Goal: Task Accomplishment & Management: Complete application form

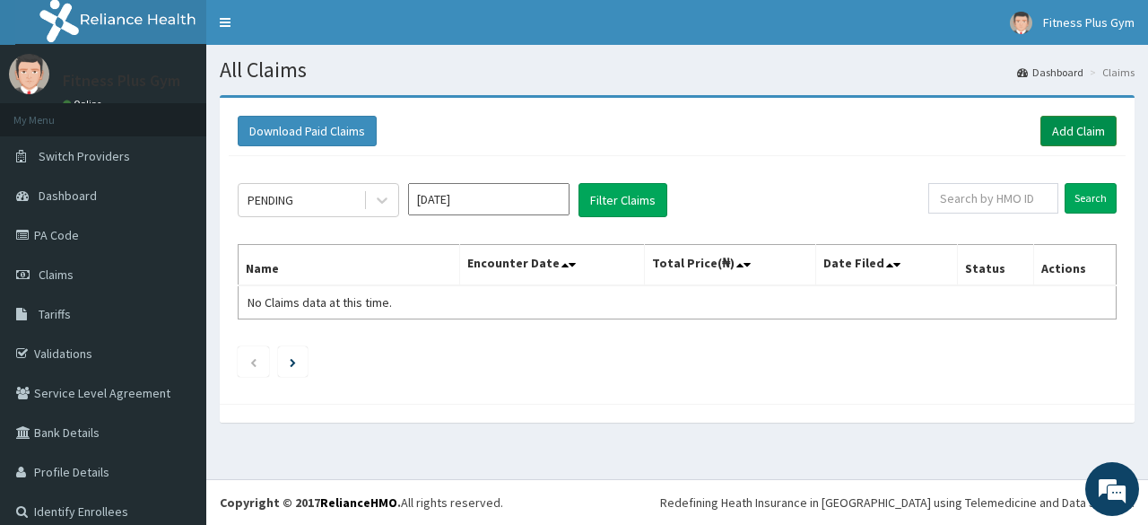
click at [1058, 124] on link "Add Claim" at bounding box center [1079, 131] width 76 height 31
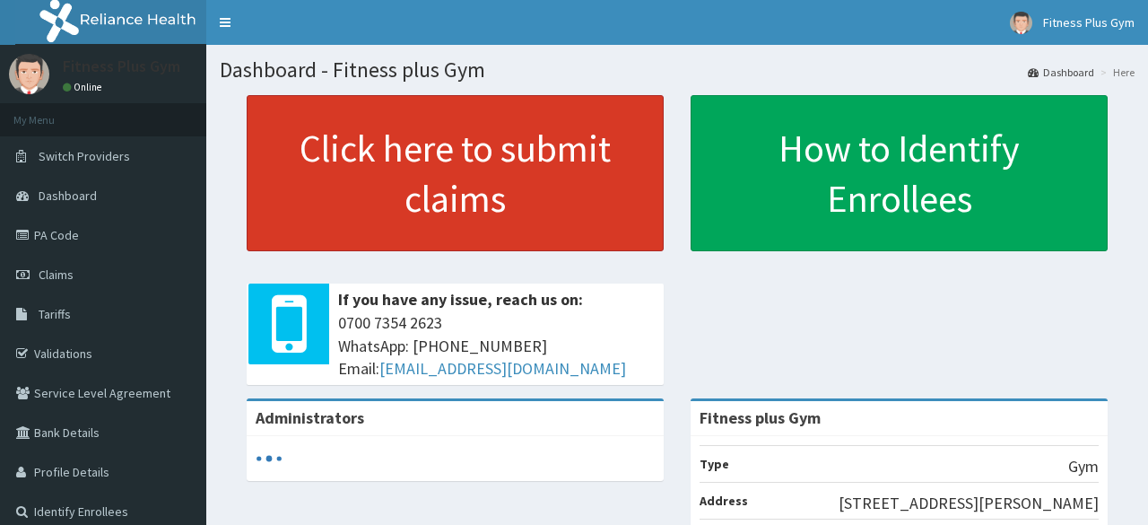
click at [443, 224] on link "Click here to submit claims" at bounding box center [455, 173] width 417 height 156
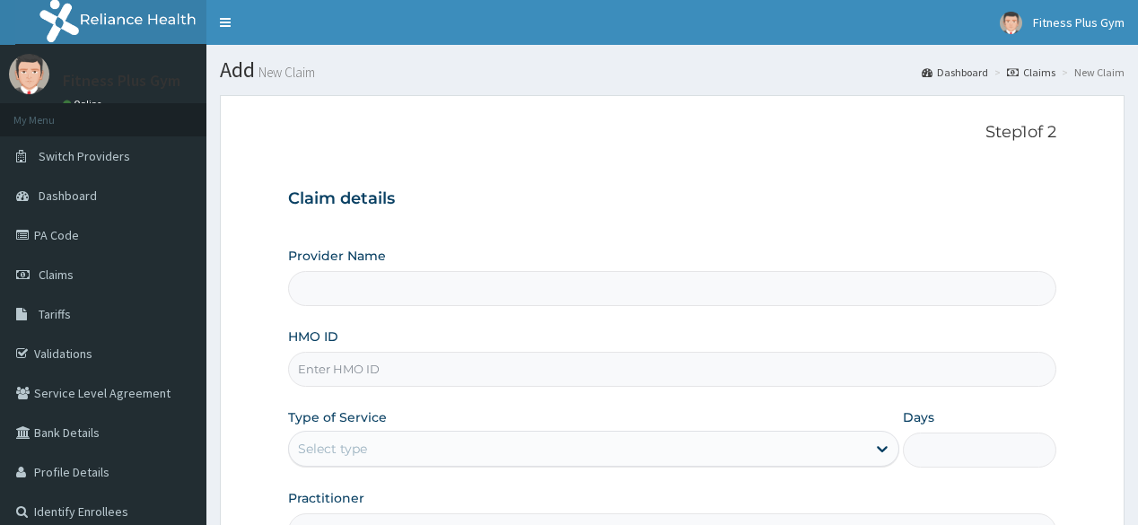
click at [321, 358] on input "HMO ID" at bounding box center [671, 369] width 767 height 35
type input "ic"
type input "Fitness plus Gym"
type input "1"
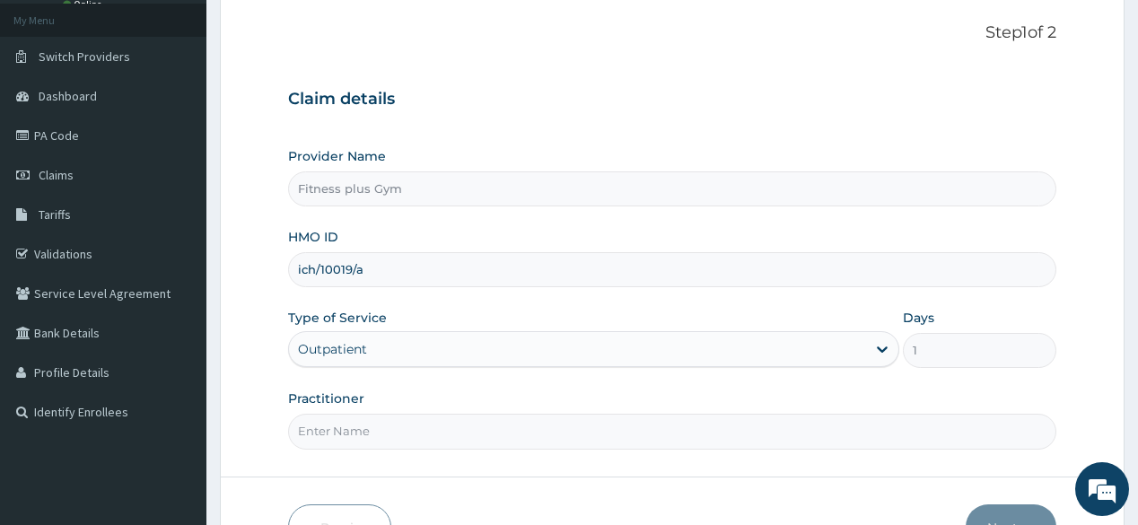
scroll to position [210, 0]
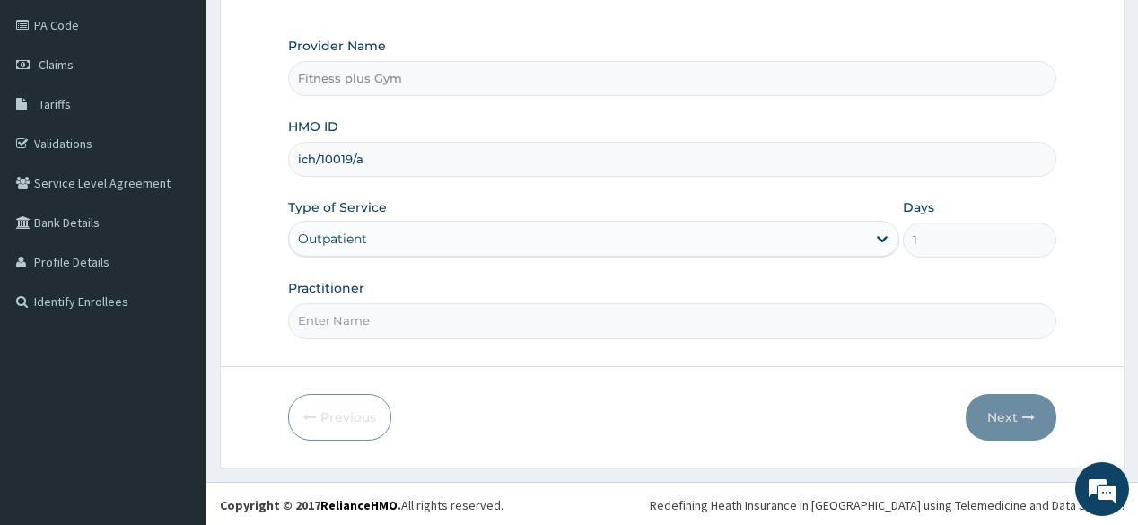
type input "ich/10019/a"
click at [431, 330] on input "Practitioner" at bounding box center [671, 320] width 767 height 35
type input "fitnessplus"
click at [1027, 425] on button "Next" at bounding box center [1010, 417] width 91 height 47
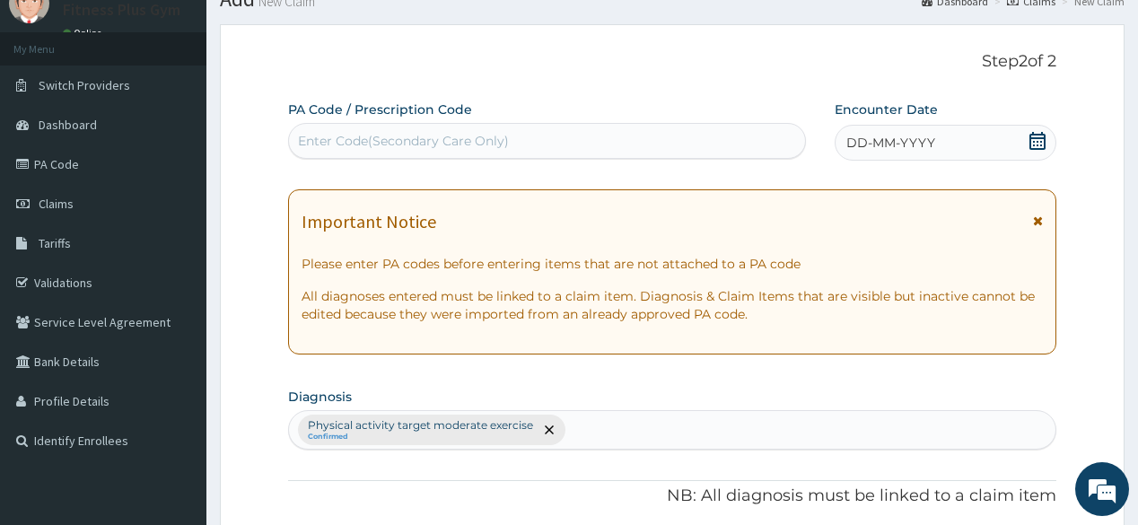
scroll to position [0, 0]
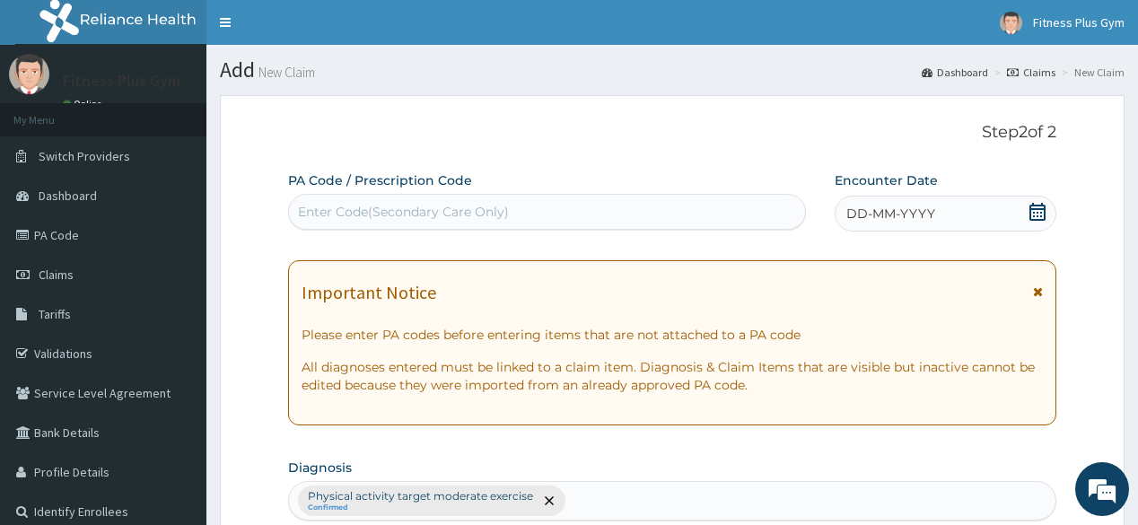
click at [378, 212] on div "Enter Code(Secondary Care Only)" at bounding box center [403, 212] width 211 height 18
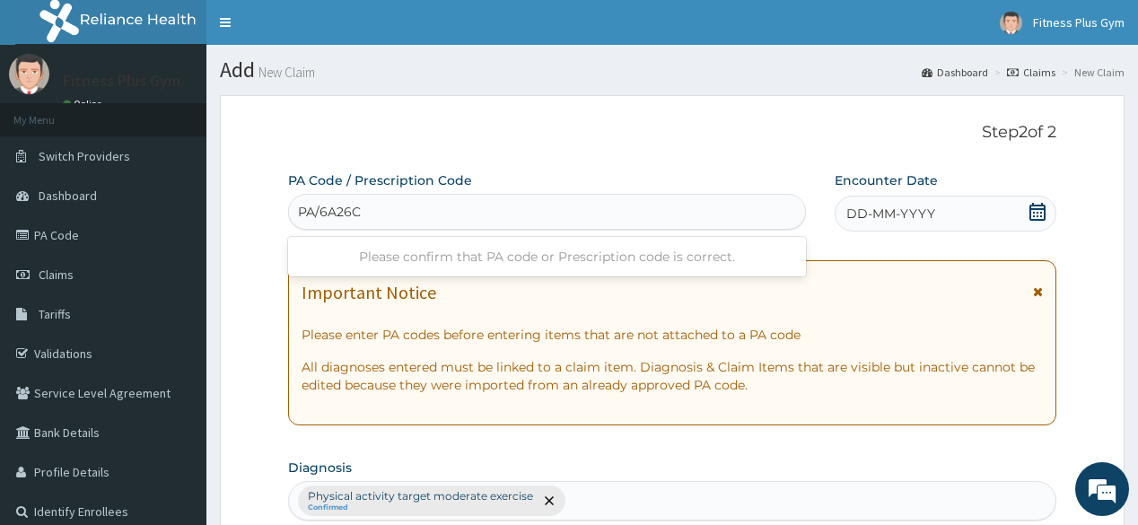
type input "PA/6A26C7"
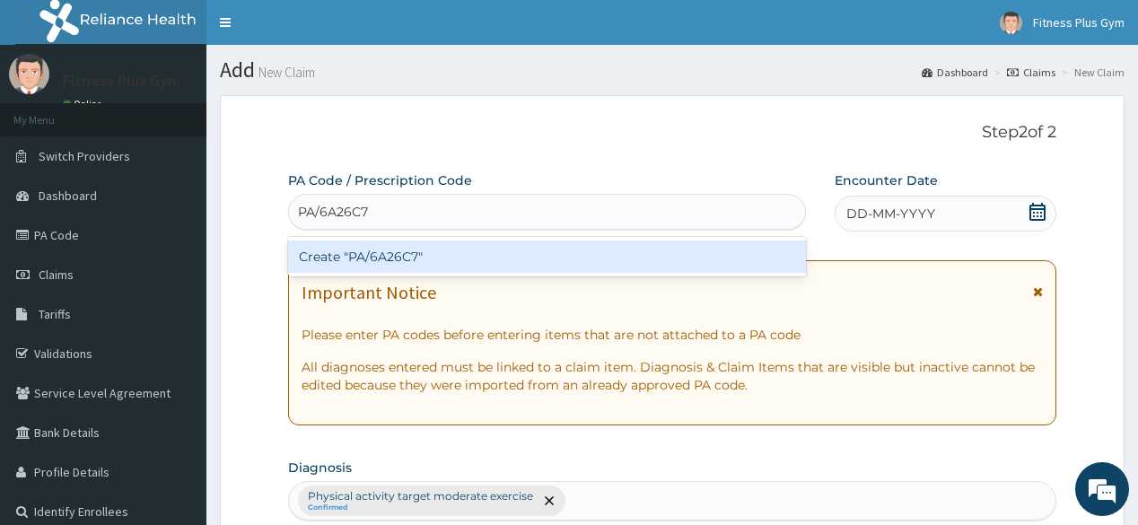
click at [444, 262] on div "Create "PA/6A26C7"" at bounding box center [546, 256] width 517 height 32
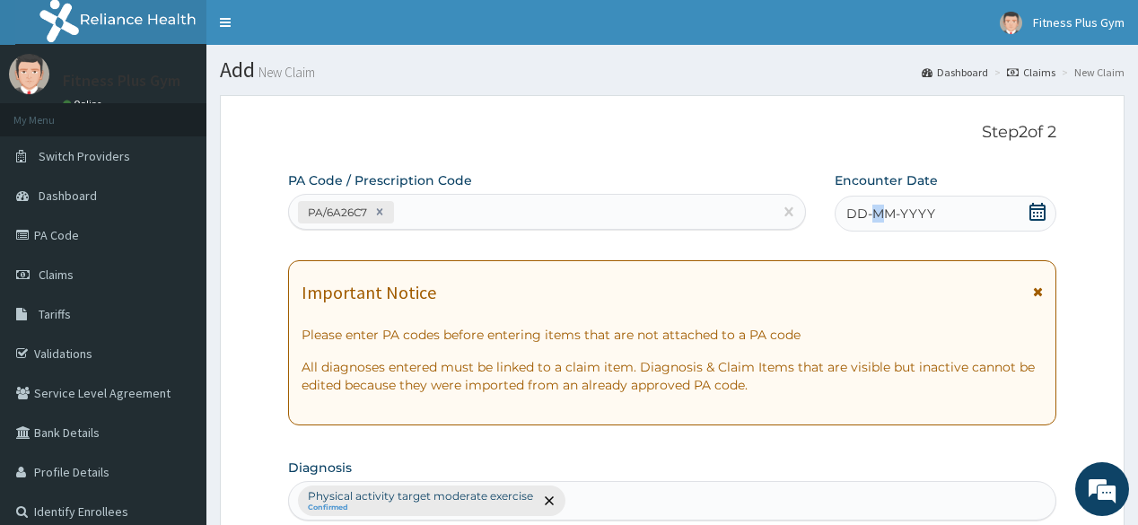
click at [879, 211] on span "DD-MM-YYYY" at bounding box center [890, 214] width 89 height 18
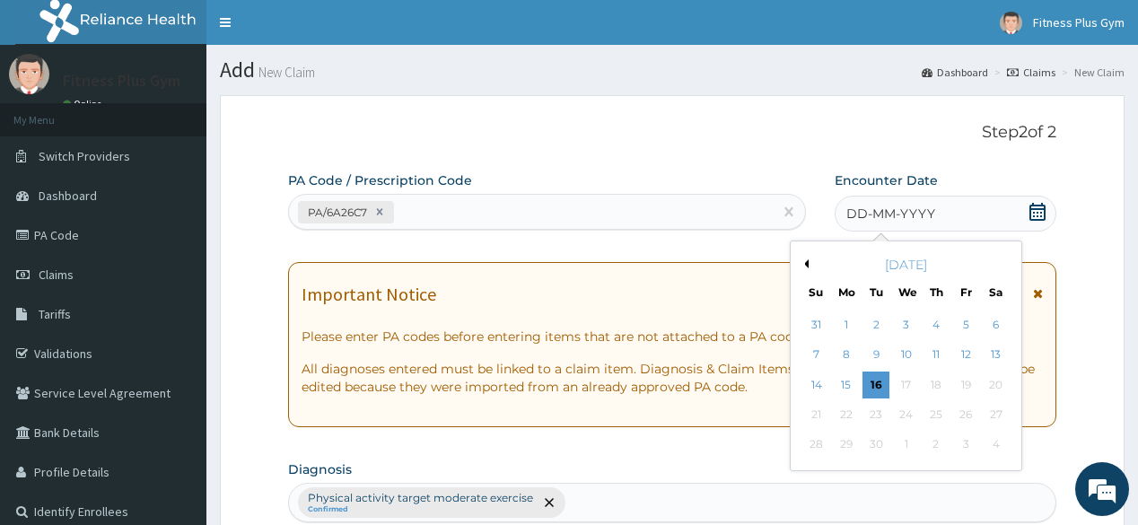
drag, startPoint x: 868, startPoint y: 384, endPoint x: 875, endPoint y: 391, distance: 10.2
click at [874, 391] on div "16" at bounding box center [875, 384] width 27 height 27
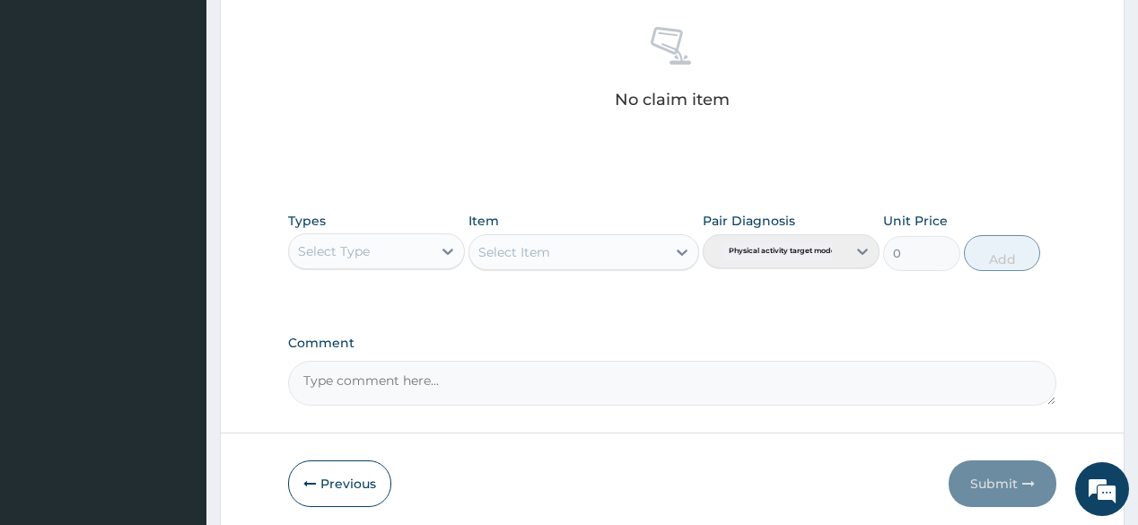
scroll to position [767, 0]
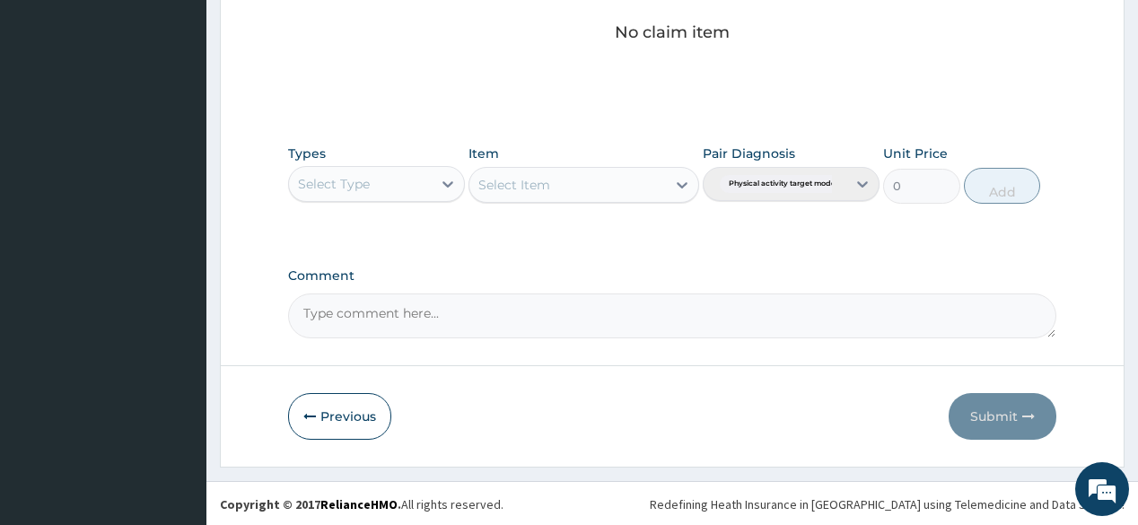
click at [406, 183] on div "Select Type" at bounding box center [360, 184] width 143 height 29
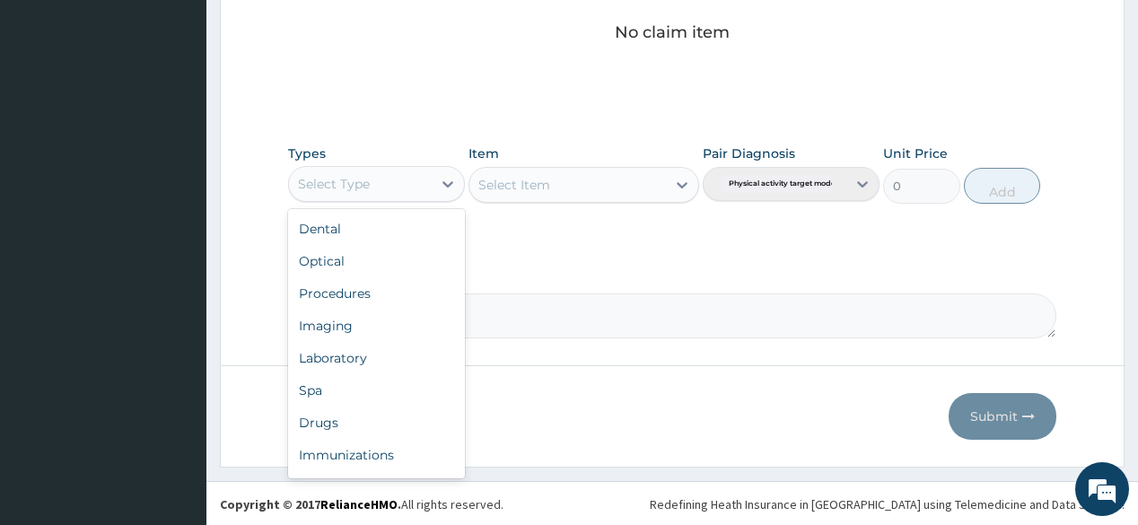
scroll to position [61, 0]
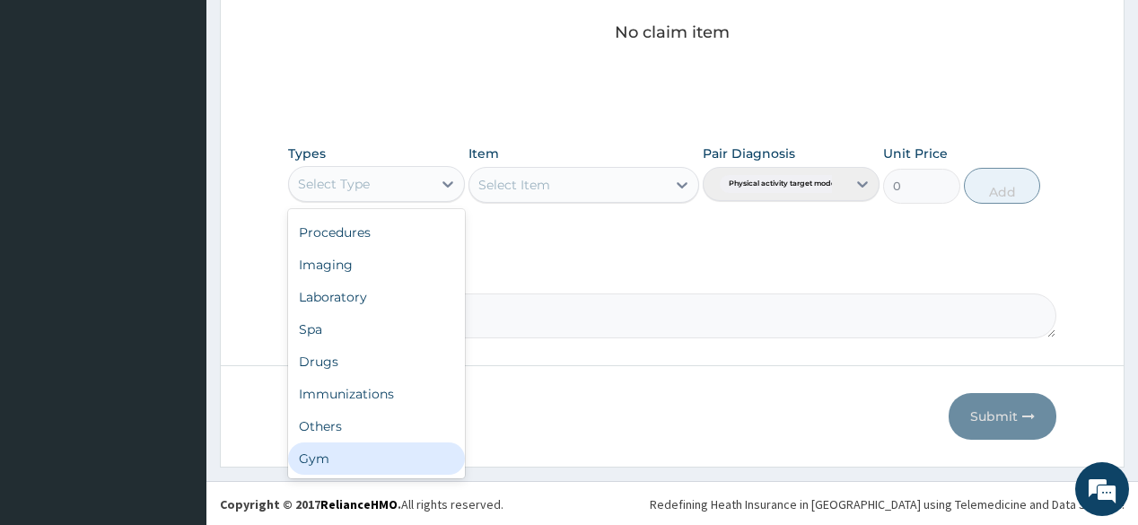
click at [380, 458] on div "Gym" at bounding box center [376, 458] width 177 height 32
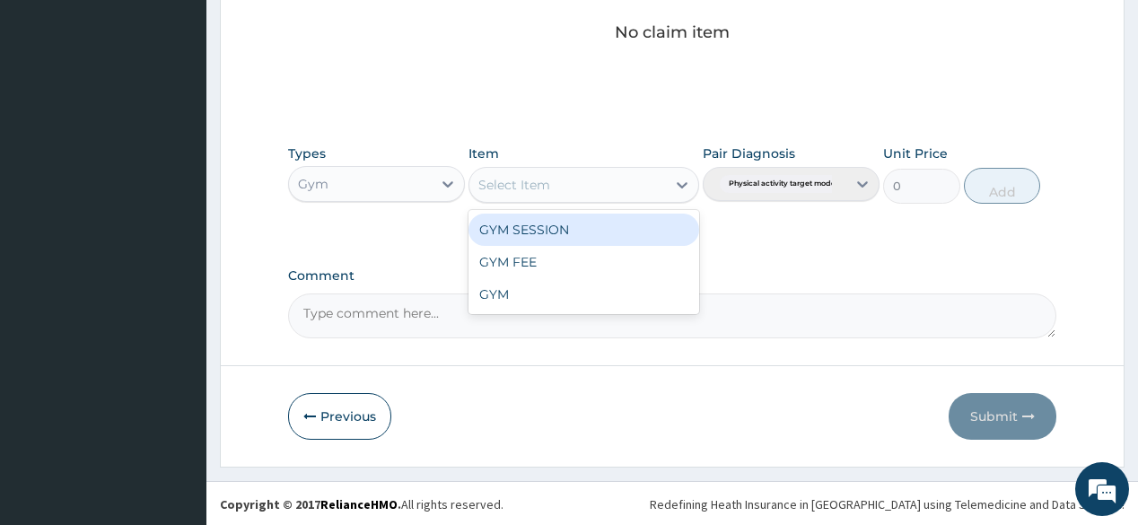
click at [660, 174] on div "Select Item" at bounding box center [567, 184] width 196 height 29
click at [624, 237] on div "GYM SESSION" at bounding box center [583, 230] width 231 height 32
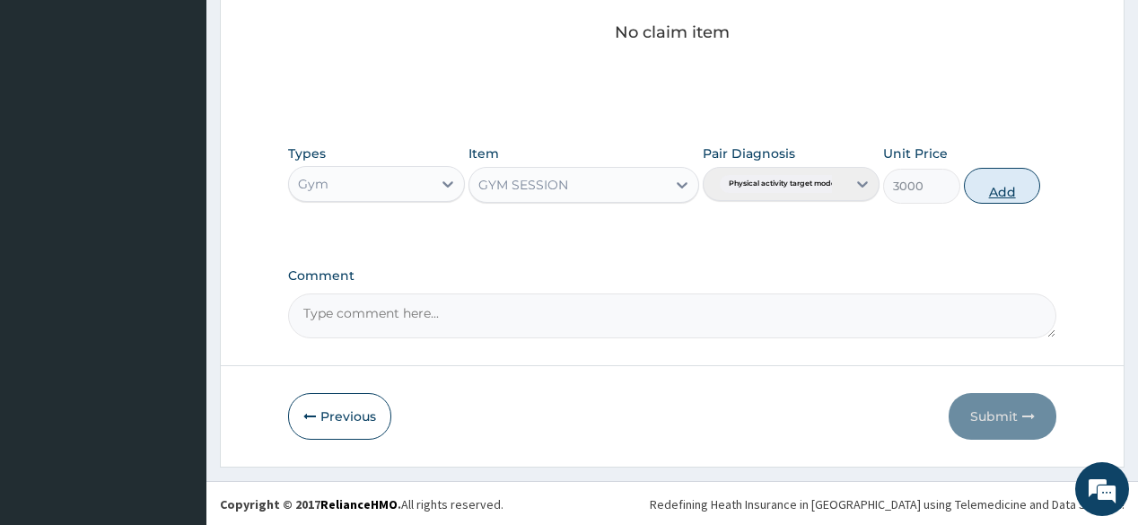
click at [1013, 187] on button "Add" at bounding box center [1002, 186] width 77 height 36
type input "0"
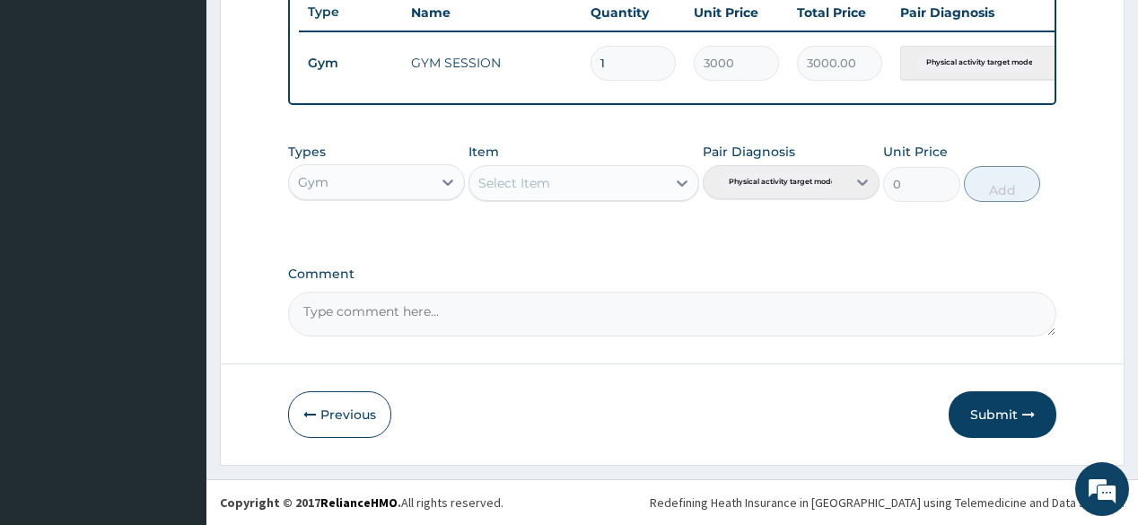
scroll to position [692, 0]
click at [991, 406] on button "Submit" at bounding box center [1002, 414] width 108 height 47
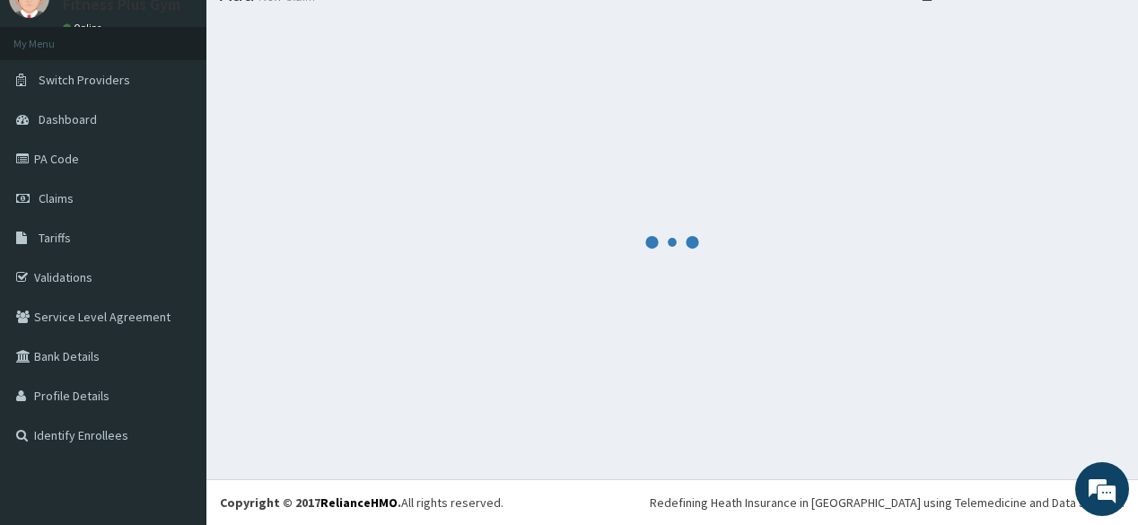
scroll to position [75, 0]
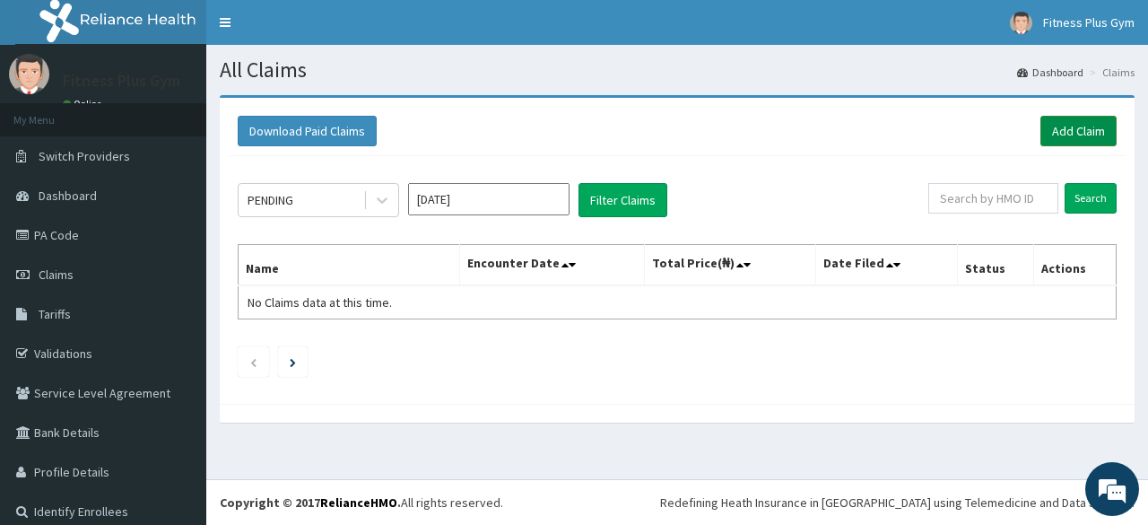
click at [1047, 128] on link "Add Claim" at bounding box center [1079, 131] width 76 height 31
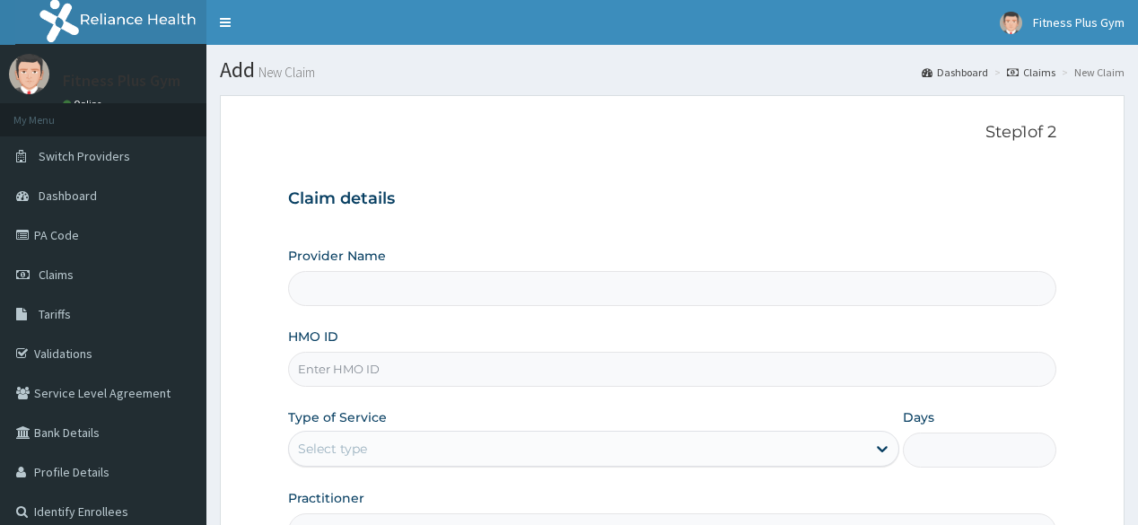
drag, startPoint x: 0, startPoint y: 0, endPoint x: 339, endPoint y: 359, distance: 493.8
click at [340, 362] on input "HMO ID" at bounding box center [671, 369] width 767 height 35
type input "lt/"
type input "Fitness plus Gym"
type input "1"
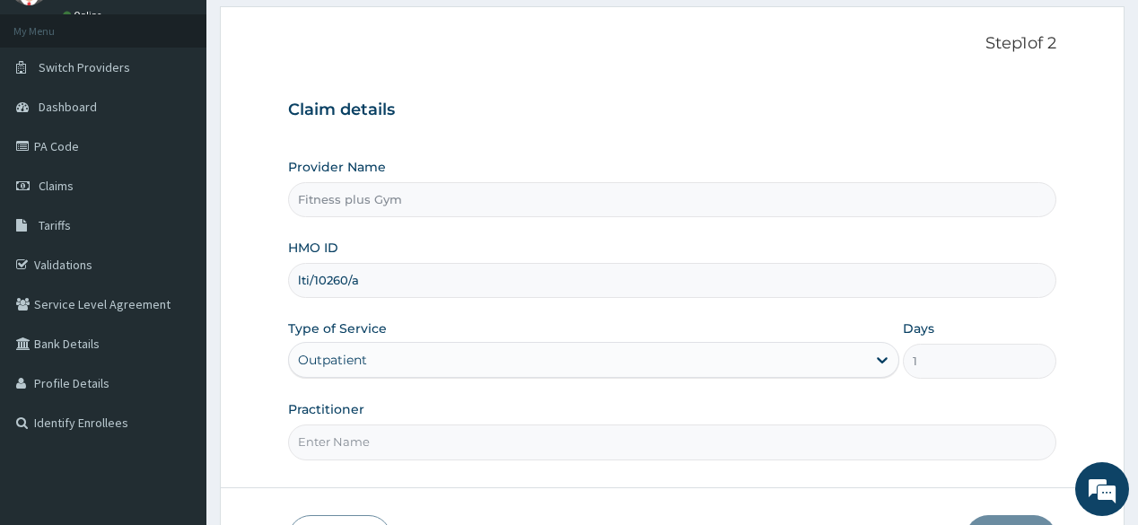
scroll to position [210, 0]
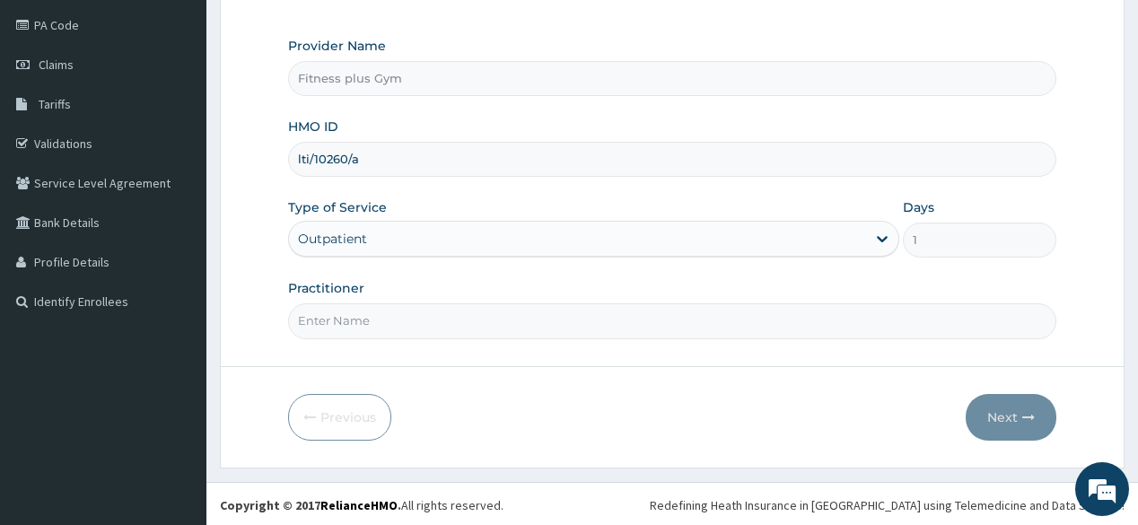
type input "lti/10260/a"
click at [431, 312] on input "Practitioner" at bounding box center [671, 320] width 767 height 35
type input "fitnessplus"
click at [1004, 408] on button "Next" at bounding box center [1010, 417] width 91 height 47
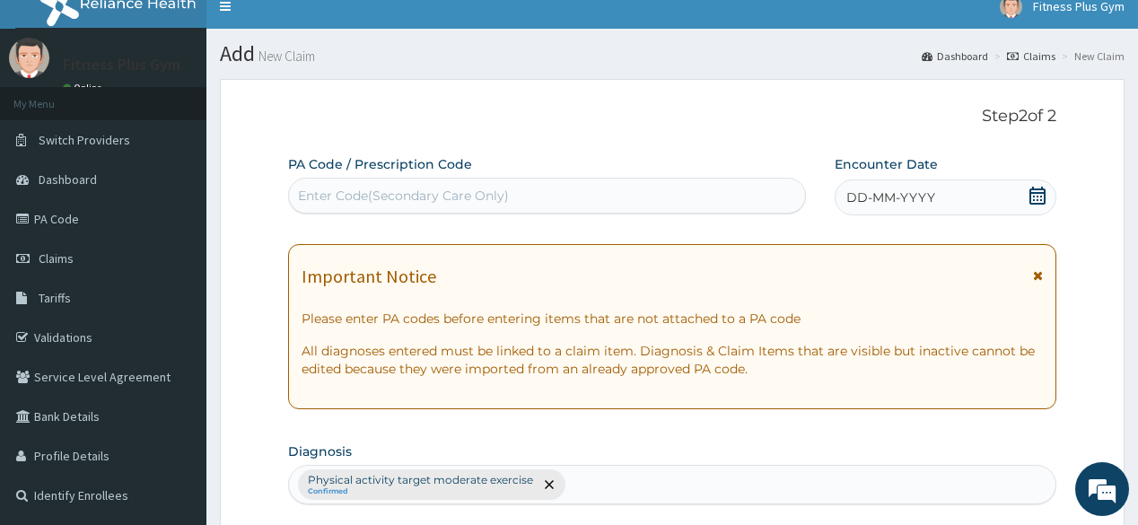
scroll to position [0, 0]
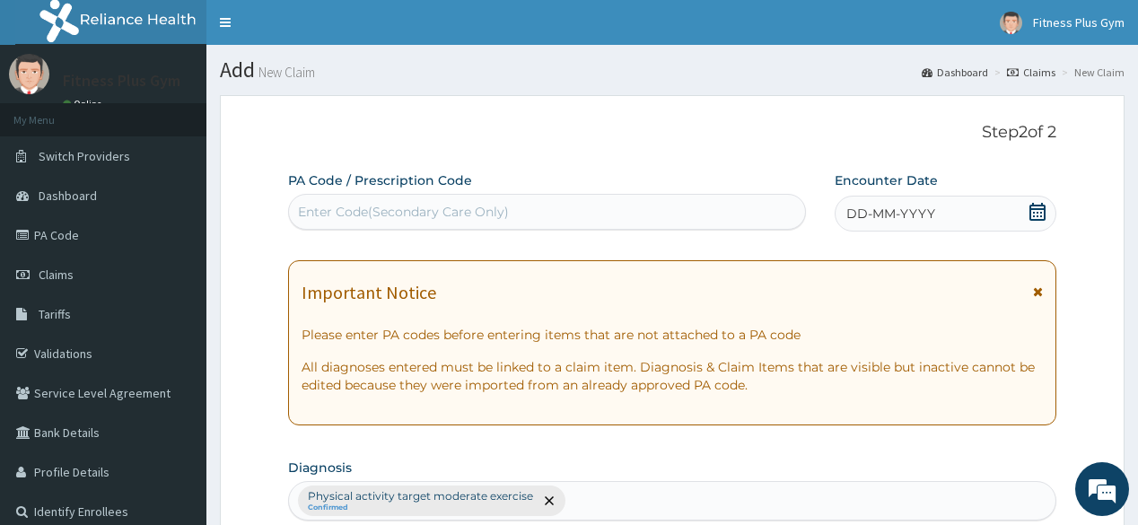
click at [449, 198] on div "Enter Code(Secondary Care Only)" at bounding box center [546, 212] width 517 height 36
click at [449, 199] on div "Enter Code(Secondary Care Only)" at bounding box center [546, 211] width 515 height 29
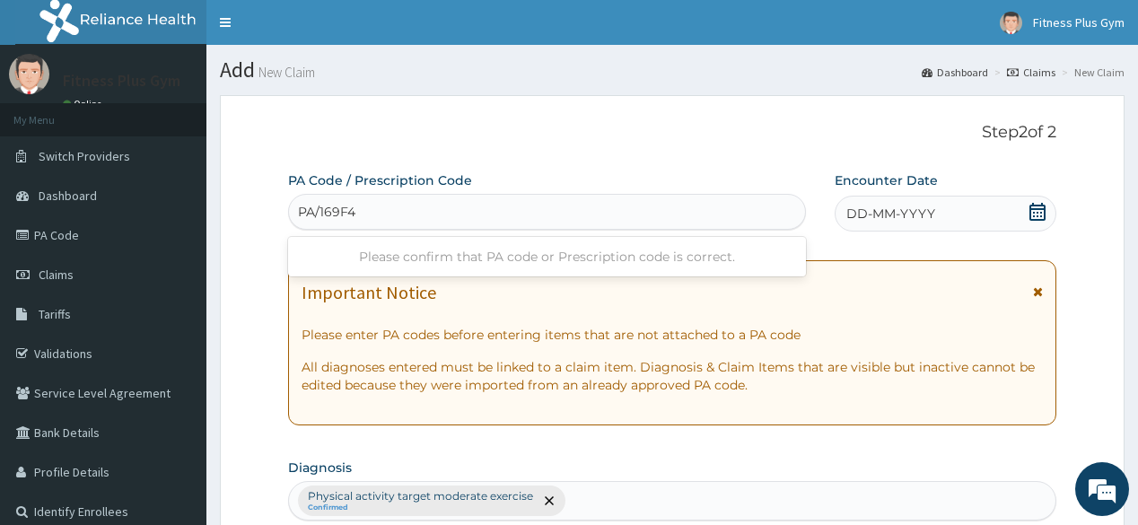
type input "PA/169F4C"
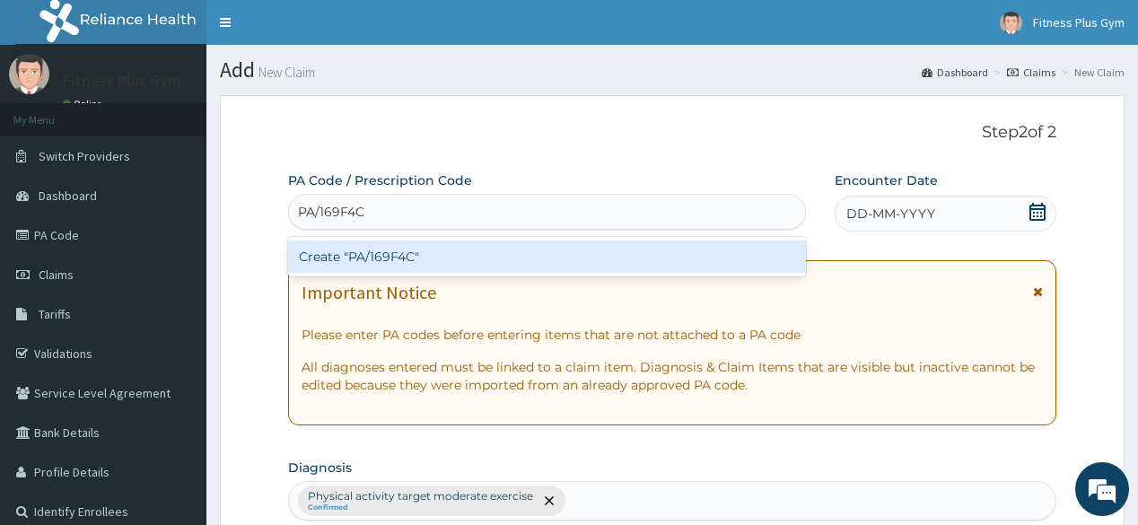
click at [552, 251] on div "Create "PA/169F4C"" at bounding box center [546, 256] width 517 height 32
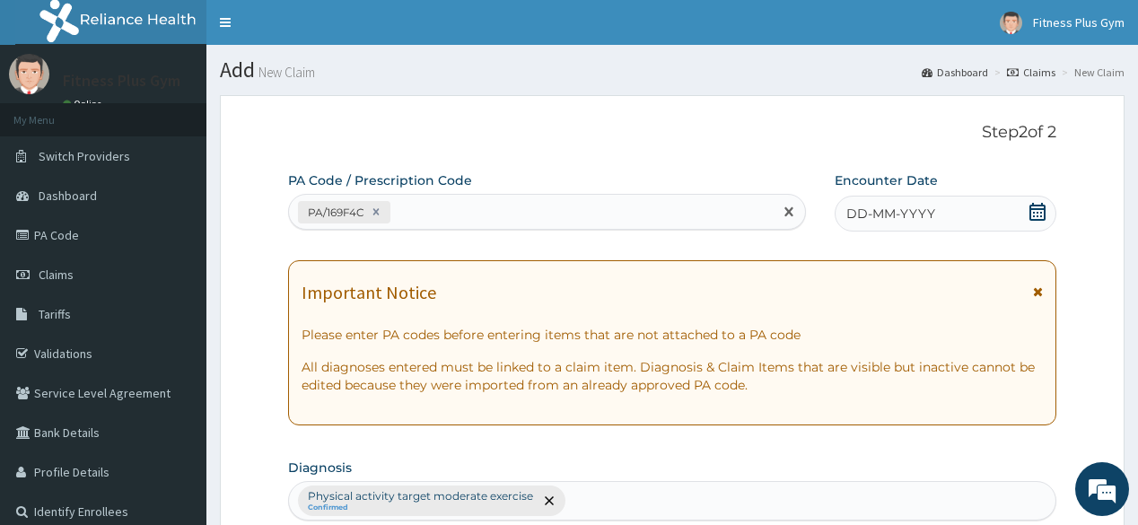
click at [876, 205] on span "DD-MM-YYYY" at bounding box center [890, 214] width 89 height 18
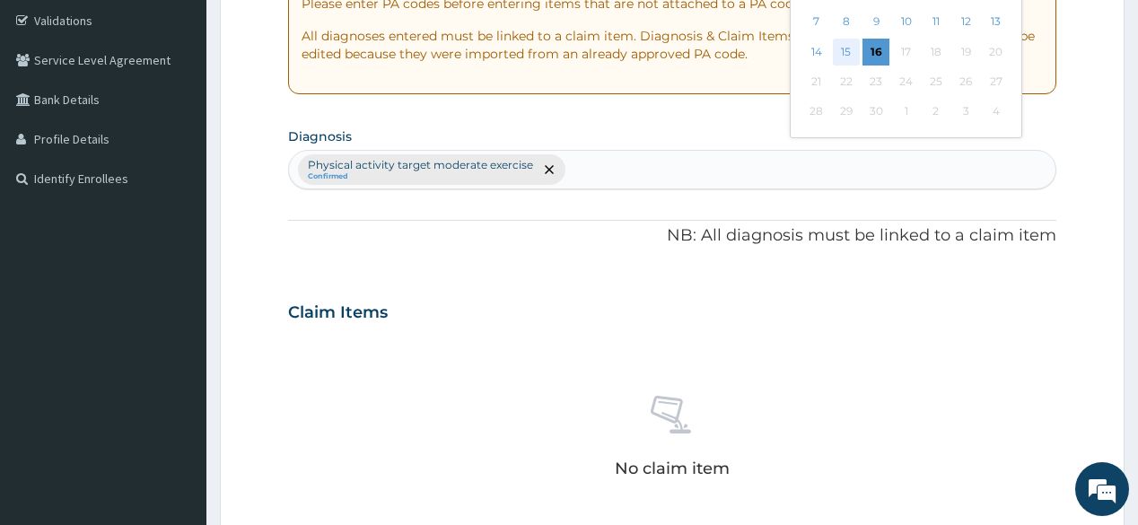
scroll to position [359, 0]
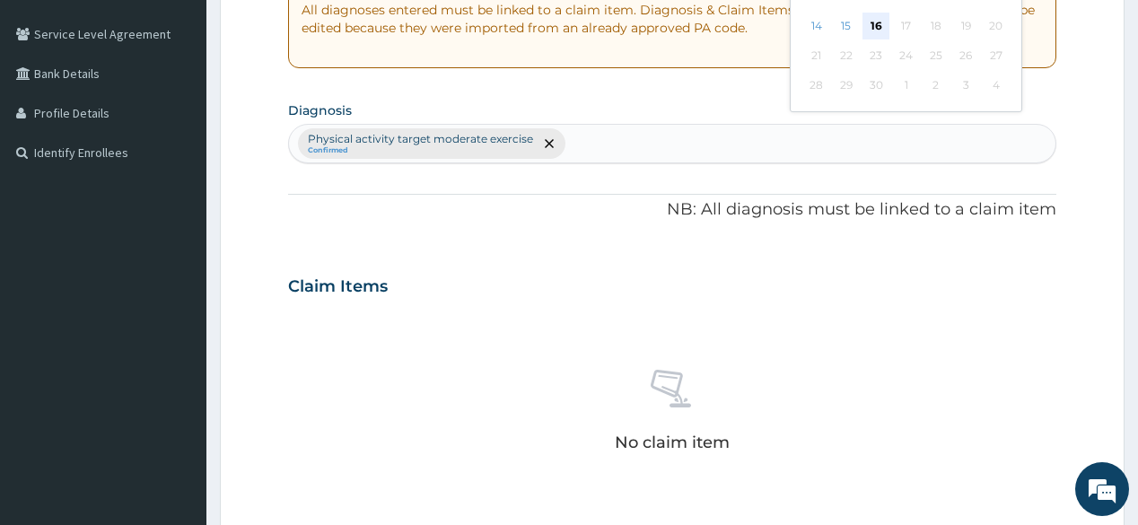
click at [869, 26] on div "16" at bounding box center [875, 26] width 27 height 27
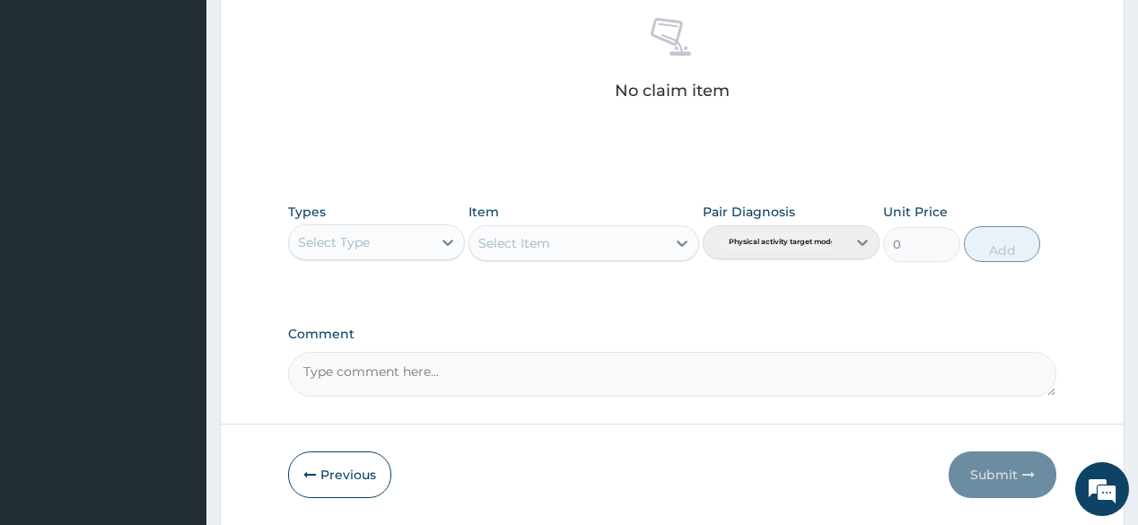
scroll to position [767, 0]
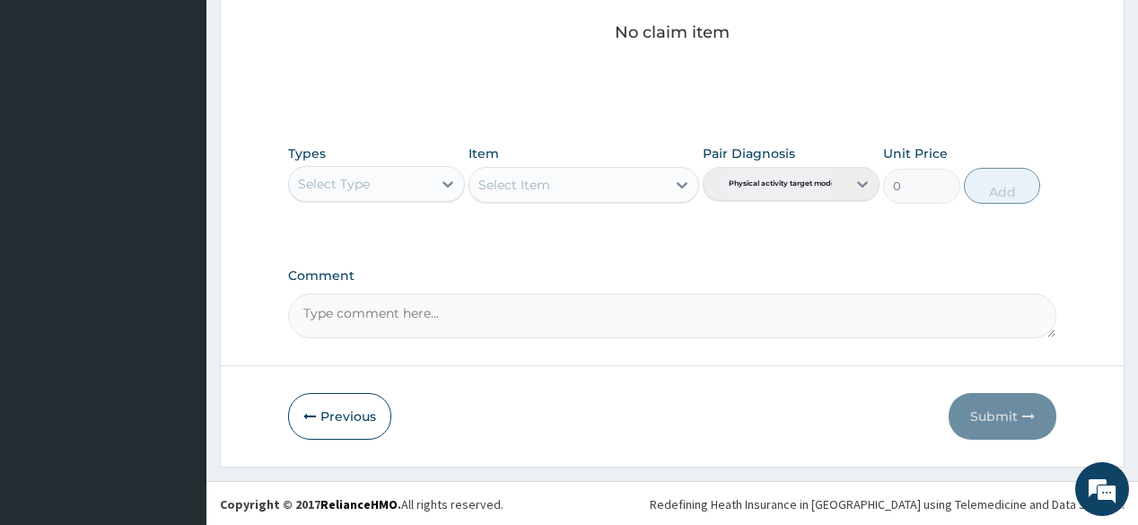
click at [348, 179] on div "Select Type" at bounding box center [334, 184] width 72 height 18
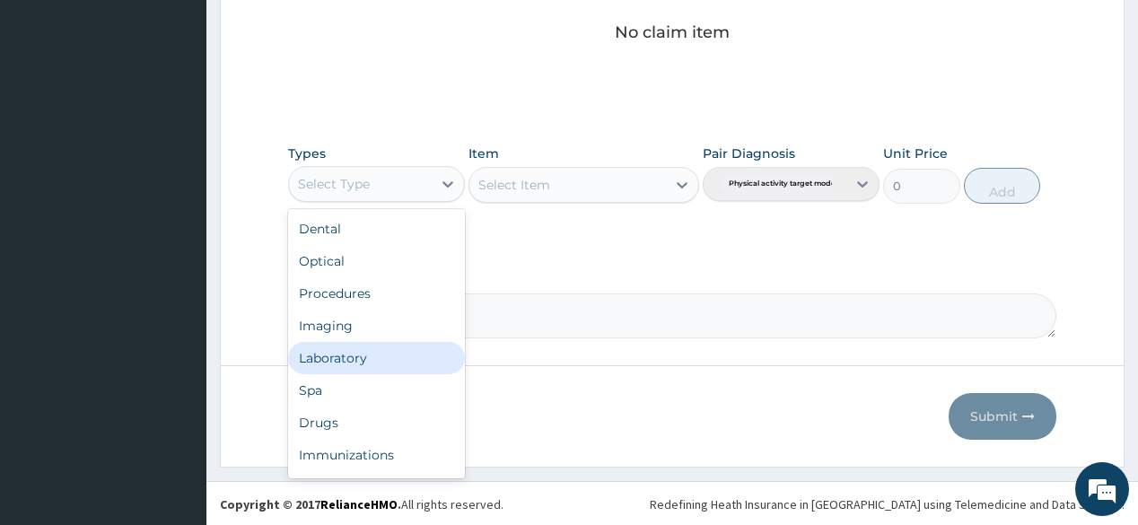
scroll to position [61, 0]
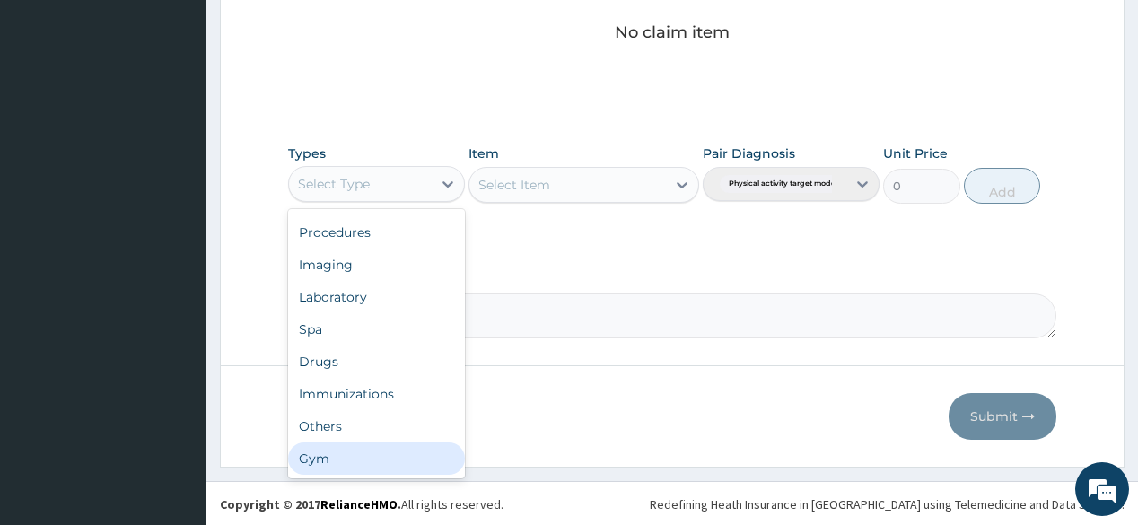
click at [378, 452] on div "Gym" at bounding box center [376, 458] width 177 height 32
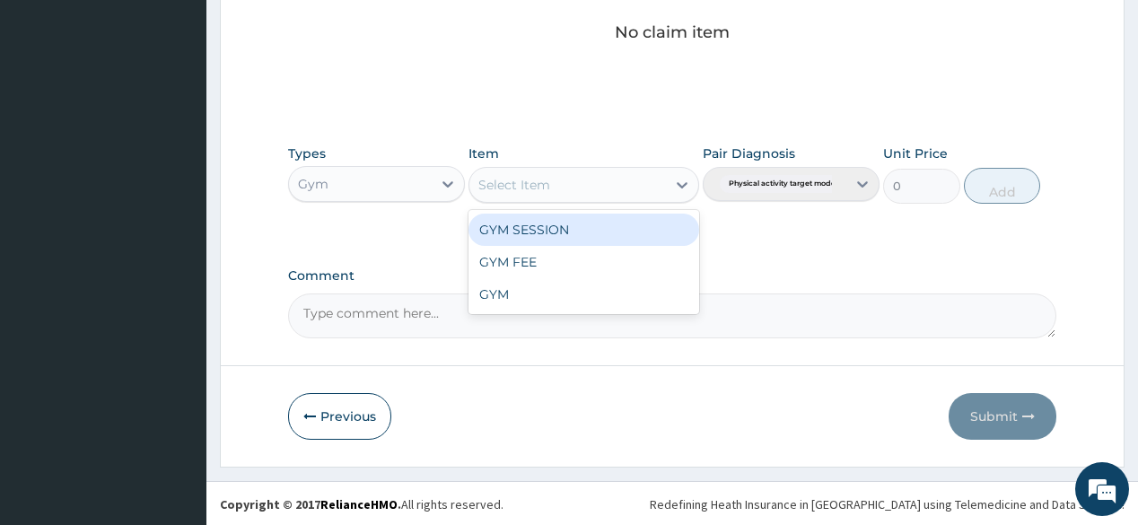
click at [556, 191] on div "Select Item" at bounding box center [567, 184] width 196 height 29
click at [575, 223] on div "GYM SESSION" at bounding box center [583, 230] width 231 height 32
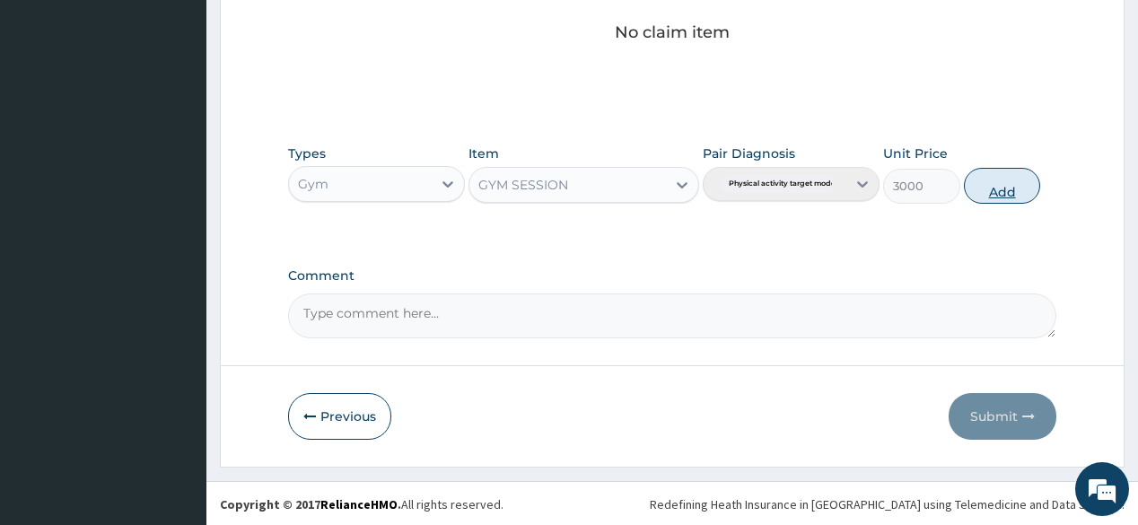
drag, startPoint x: 1003, startPoint y: 188, endPoint x: 995, endPoint y: 195, distance: 10.2
click at [997, 193] on button "Add" at bounding box center [1002, 186] width 77 height 36
type input "0"
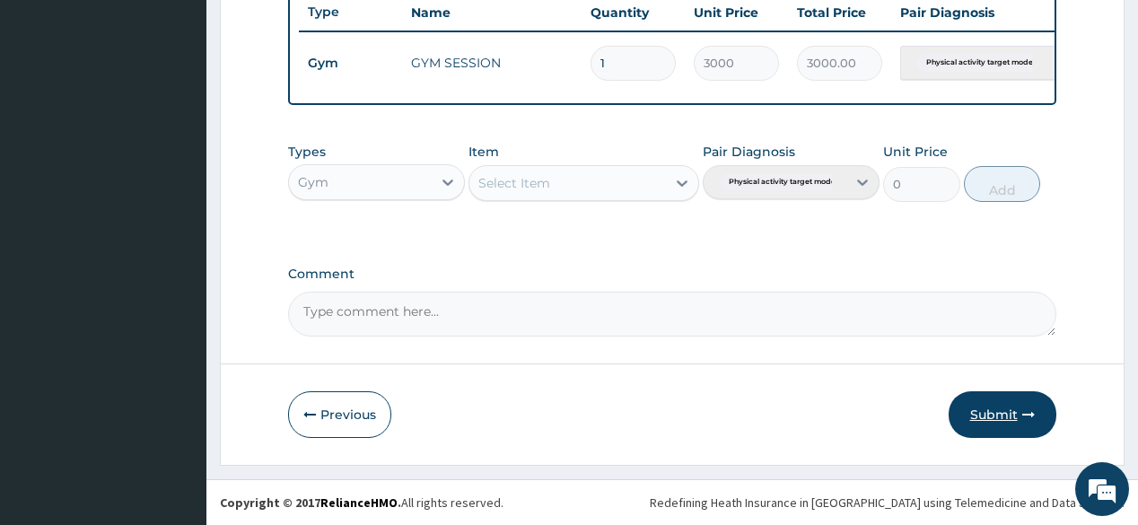
click at [984, 420] on button "Submit" at bounding box center [1002, 414] width 108 height 47
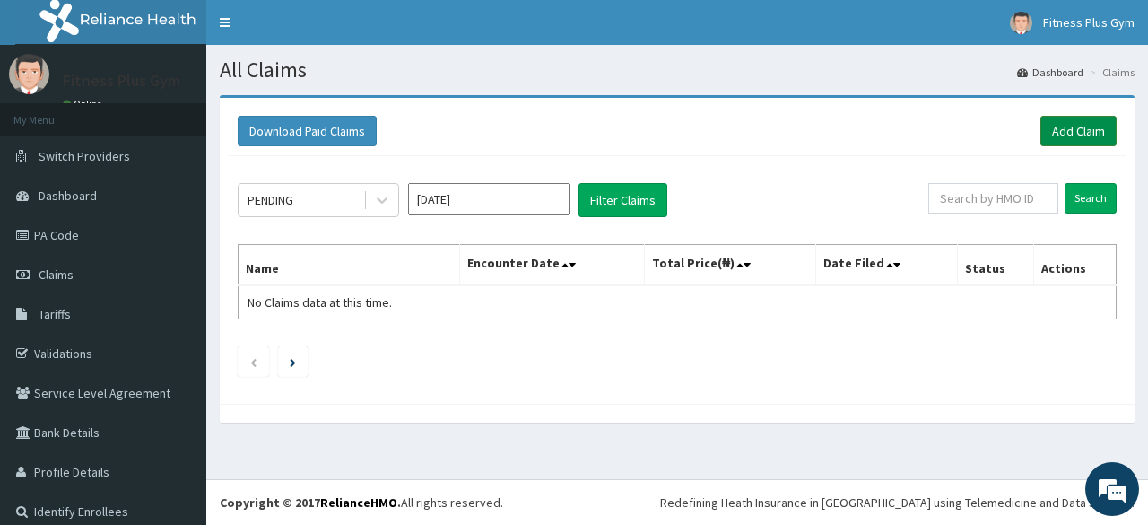
click at [1062, 125] on link "Add Claim" at bounding box center [1079, 131] width 76 height 31
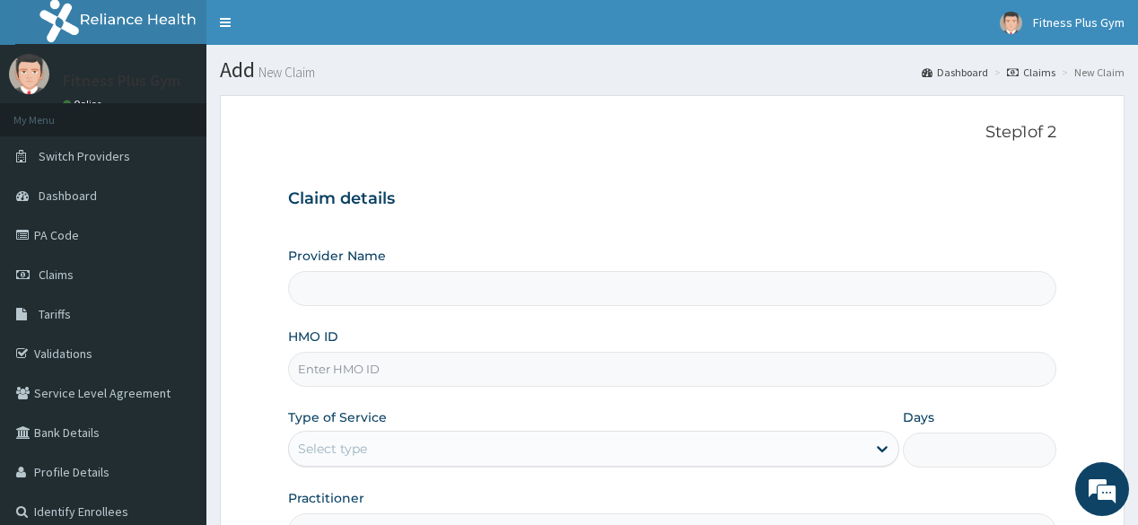
click at [423, 377] on input "HMO ID" at bounding box center [671, 369] width 767 height 35
type input "ku"
type input "Fitness plus Gym"
type input "1"
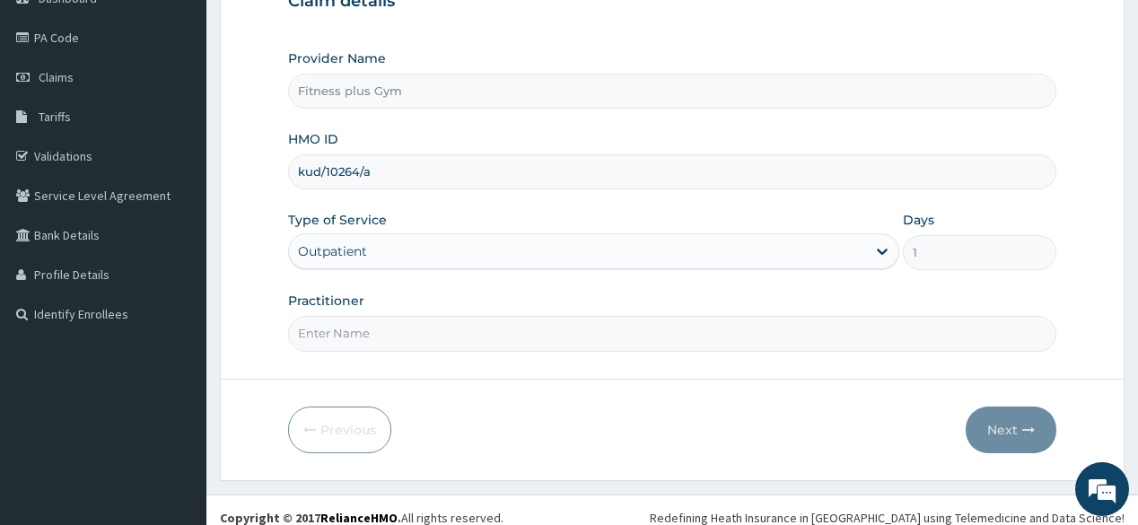
scroll to position [210, 0]
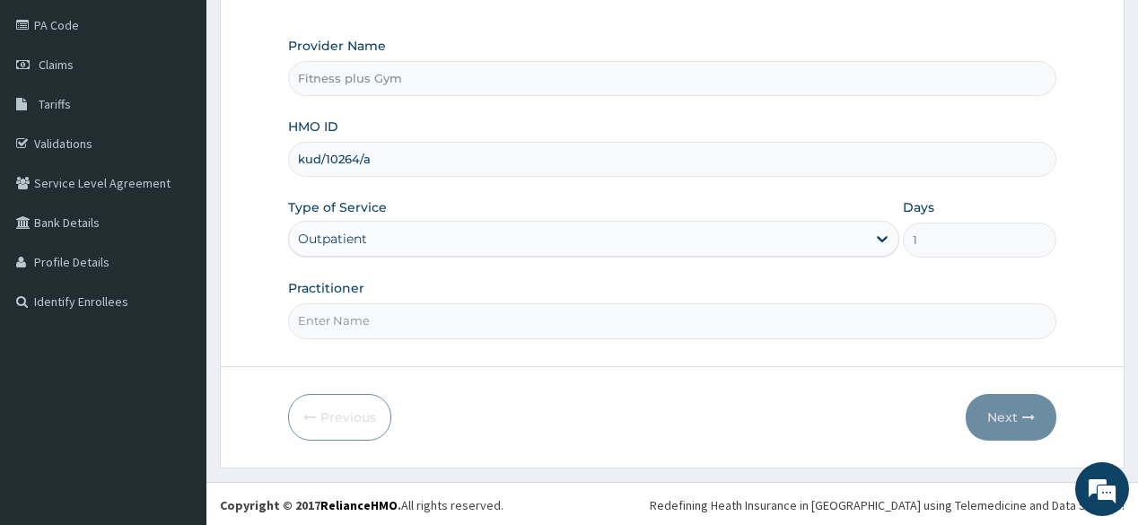
type input "kud/10264/a"
click at [399, 326] on input "Practitioner" at bounding box center [671, 320] width 767 height 35
type input "fitnessplus"
click at [1000, 421] on button "Next" at bounding box center [1010, 417] width 91 height 47
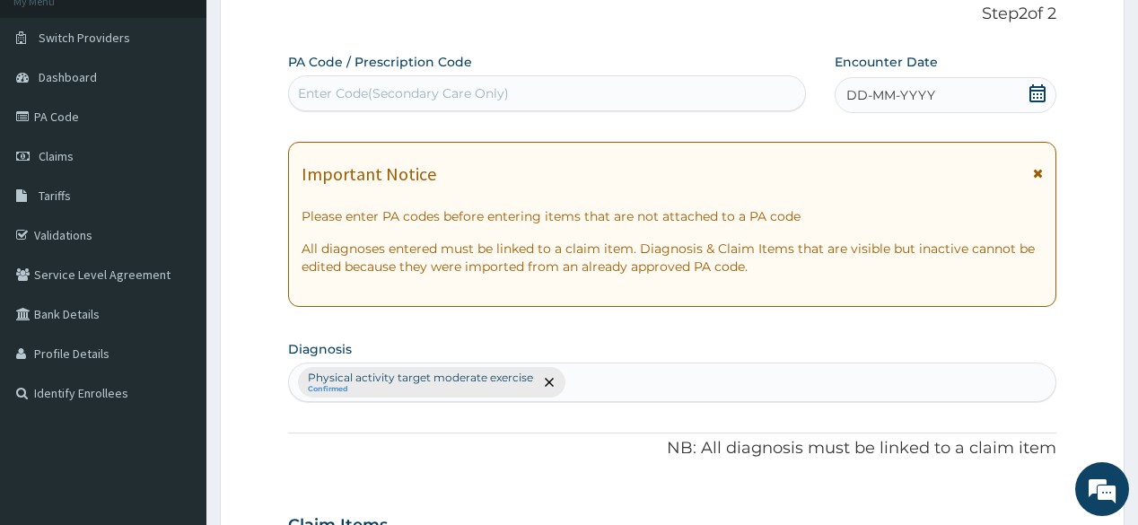
scroll to position [66, 0]
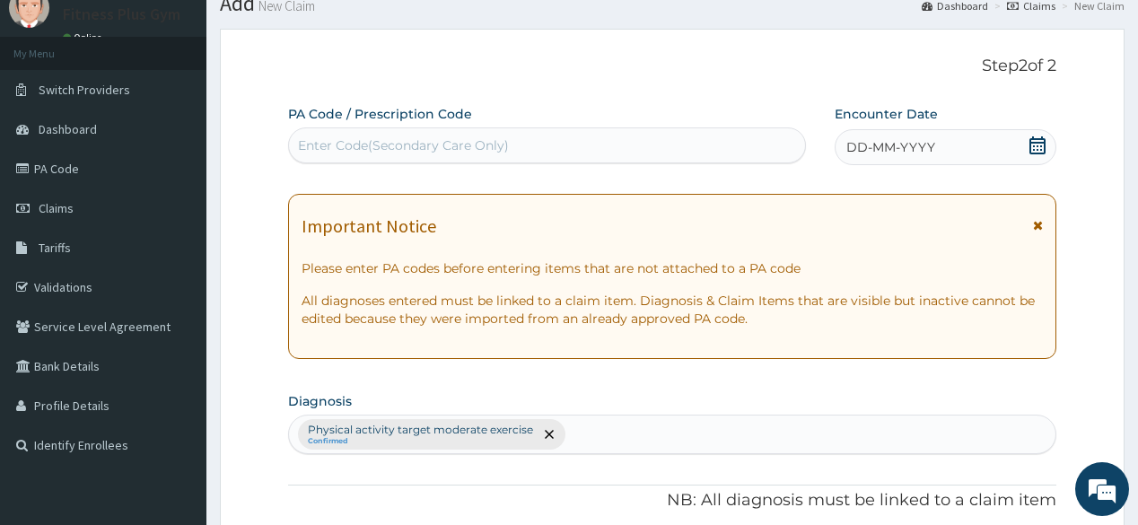
click at [397, 142] on div "Enter Code(Secondary Care Only)" at bounding box center [403, 145] width 211 height 18
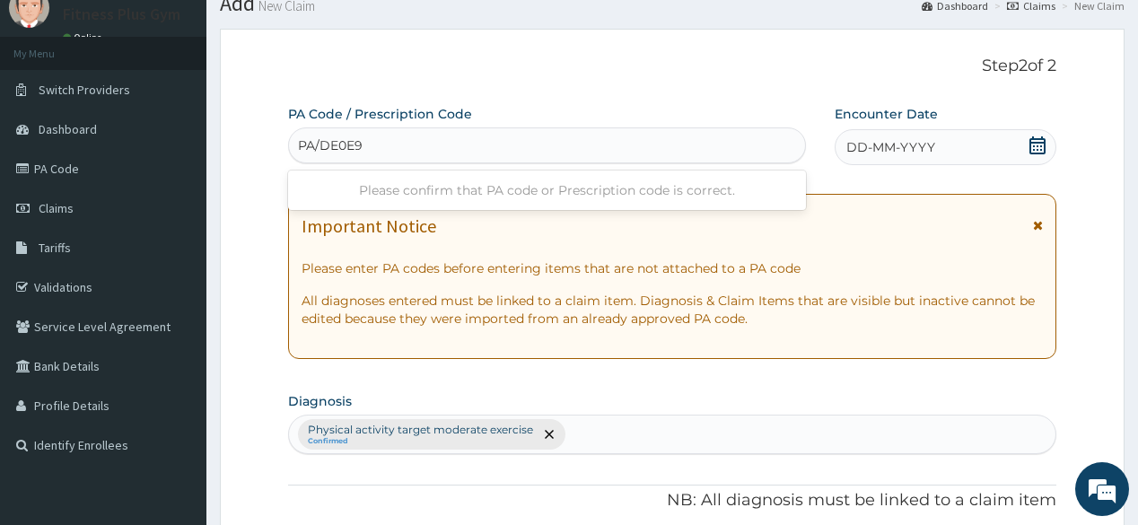
type input "PA/DE0E9D"
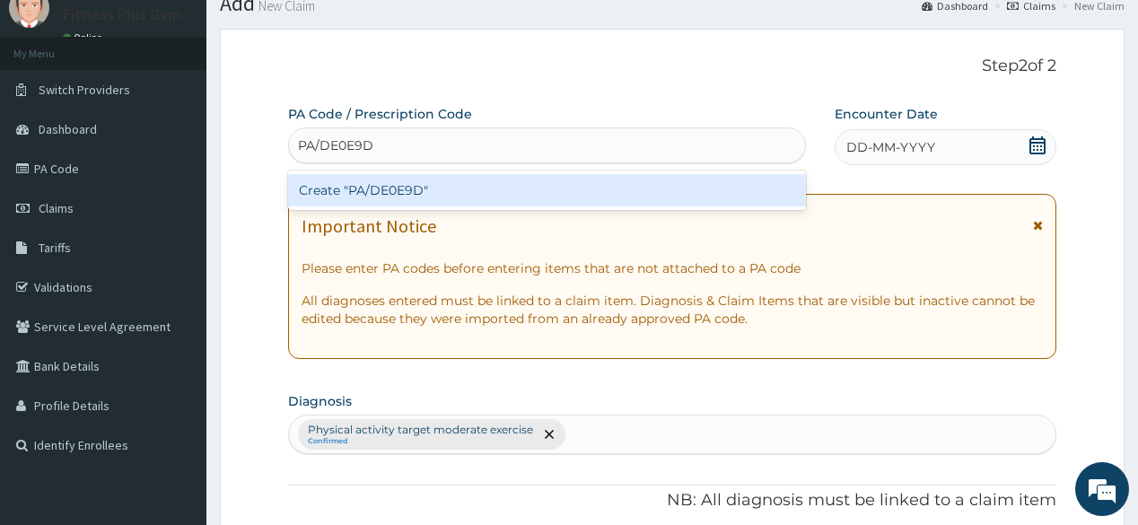
click at [527, 200] on div "Create "PA/DE0E9D"" at bounding box center [546, 190] width 517 height 32
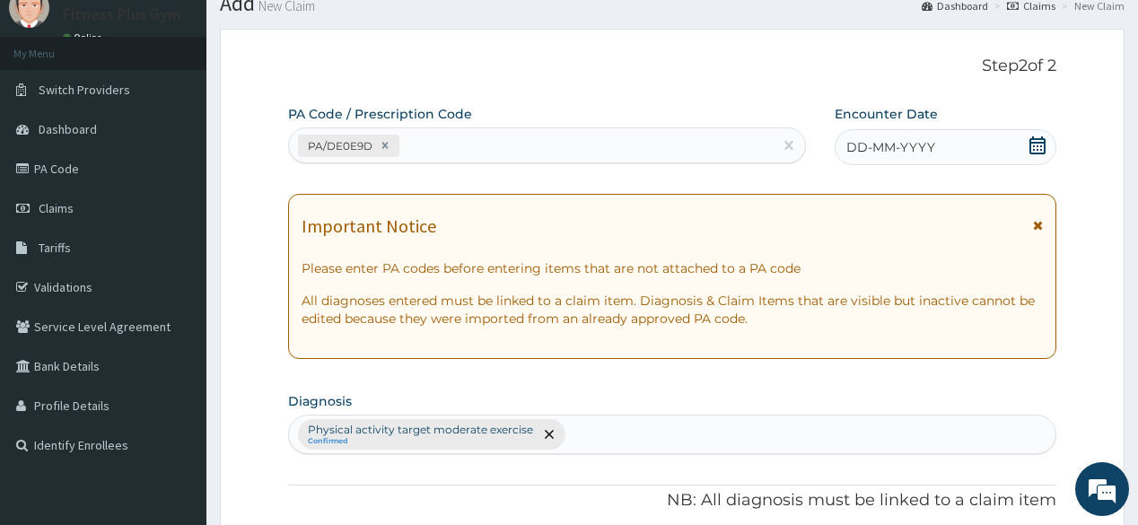
click at [879, 138] on span "DD-MM-YYYY" at bounding box center [890, 147] width 89 height 18
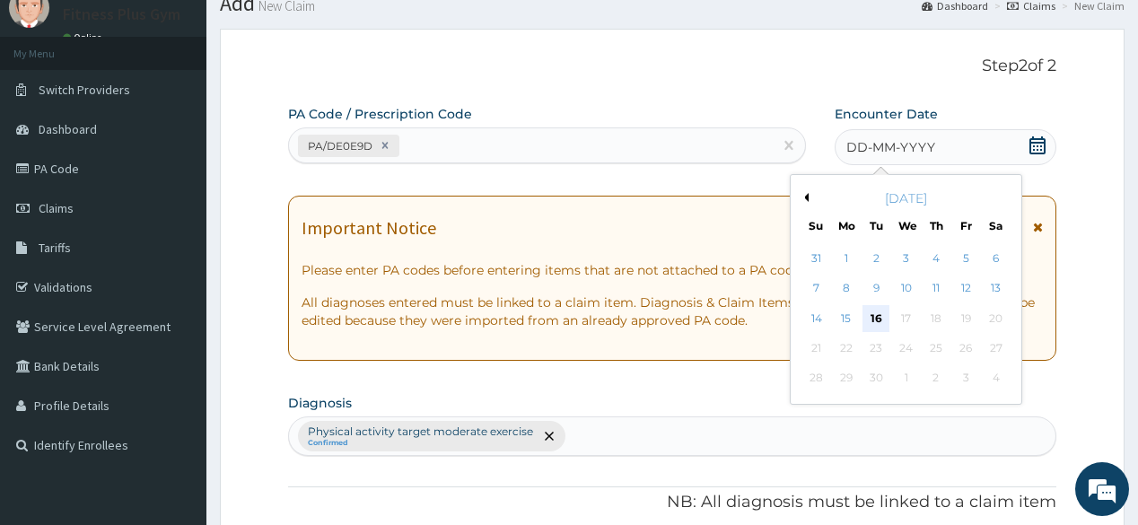
click at [868, 311] on div "16" at bounding box center [875, 318] width 27 height 27
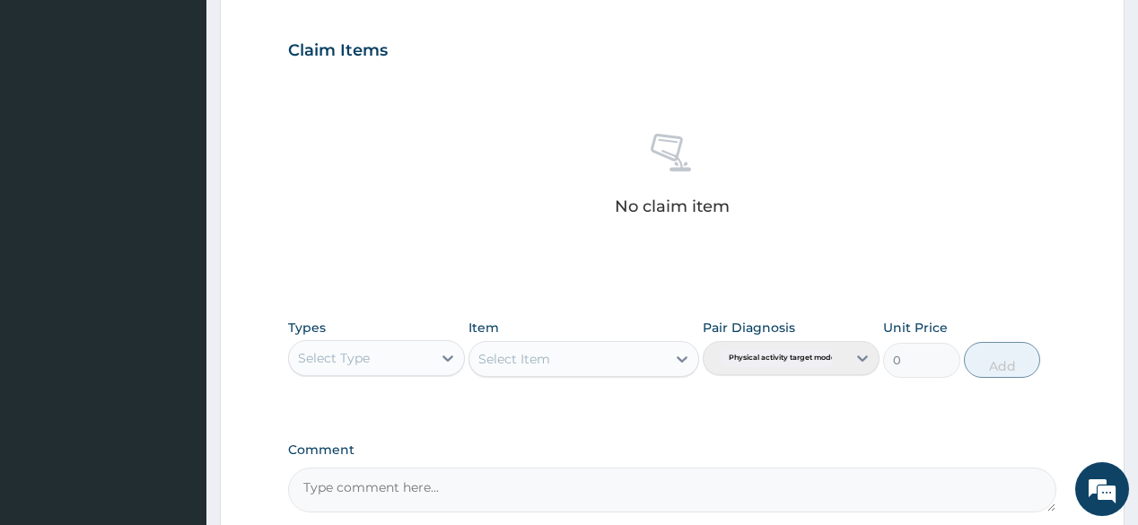
scroll to position [712, 0]
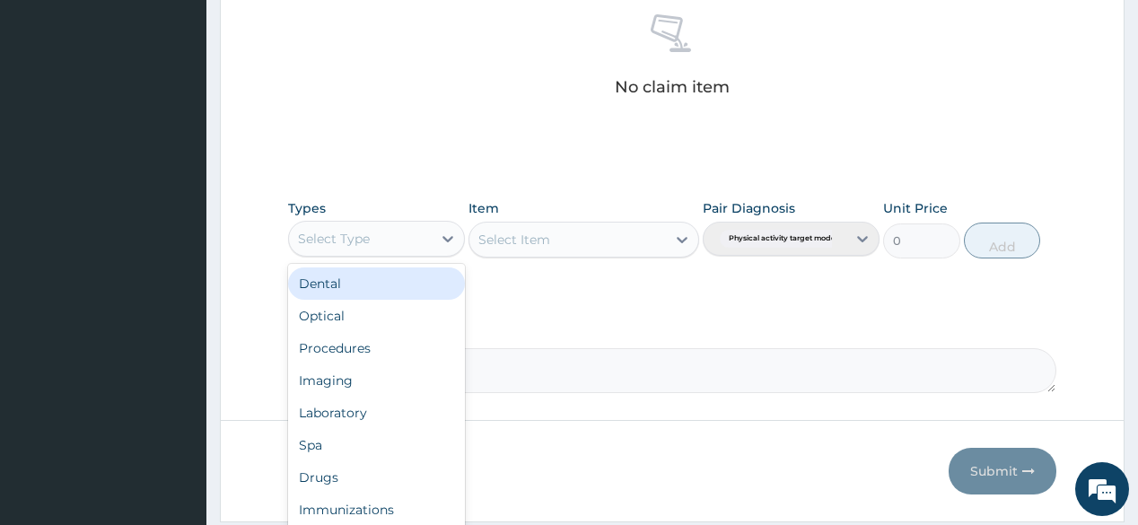
drag, startPoint x: 422, startPoint y: 245, endPoint x: 397, endPoint y: 253, distance: 26.4
click at [420, 244] on div "Select Type" at bounding box center [360, 238] width 143 height 29
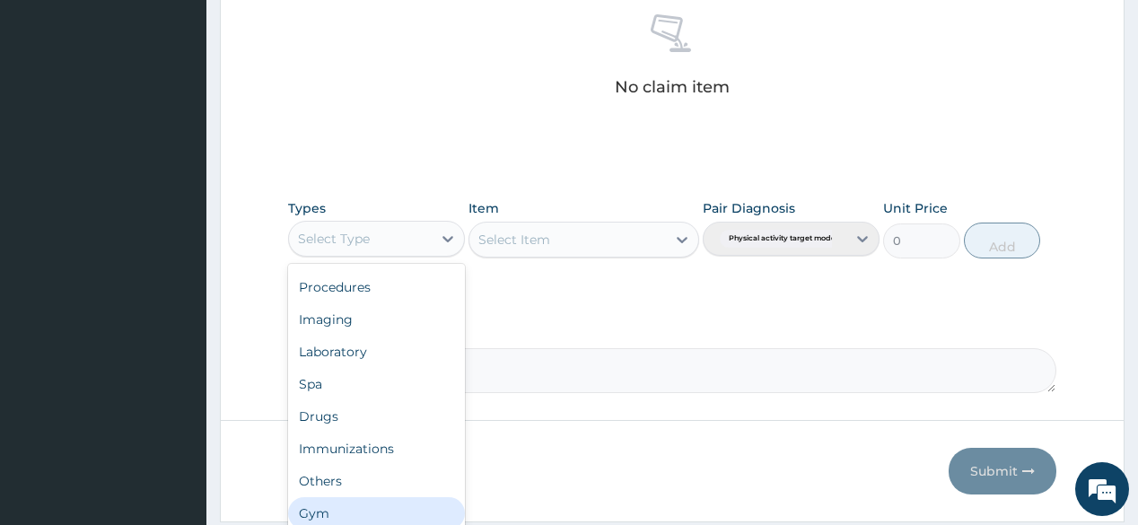
click at [347, 511] on div "Gym" at bounding box center [376, 513] width 177 height 32
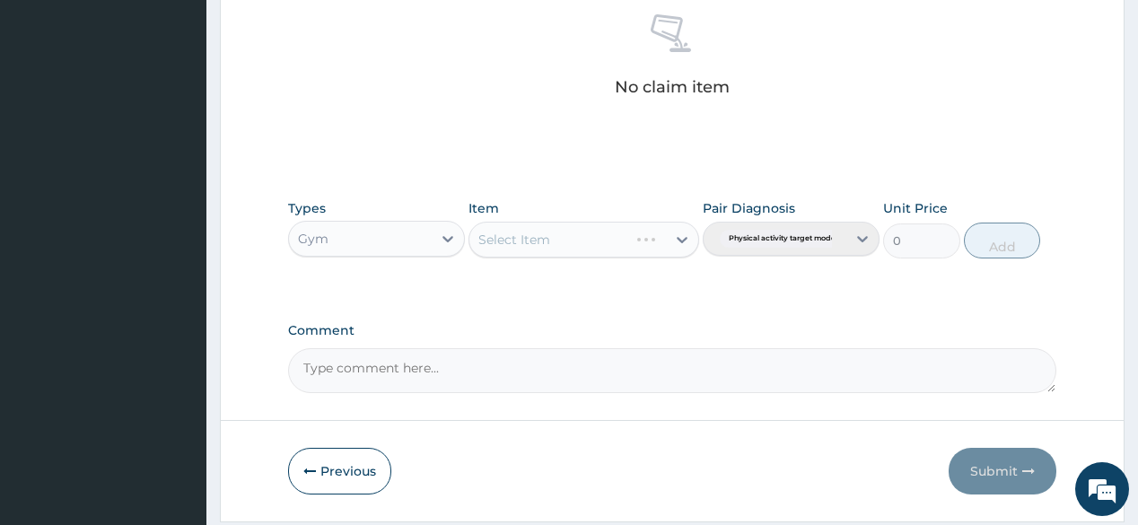
click at [624, 248] on div "Select Item" at bounding box center [583, 240] width 231 height 36
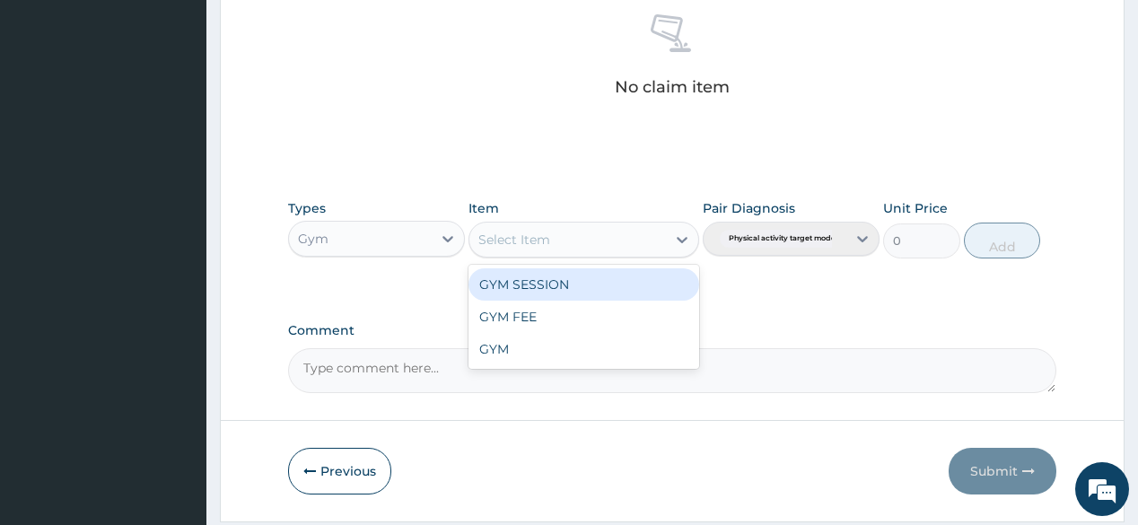
click at [624, 248] on div "Select Item" at bounding box center [567, 239] width 196 height 29
click at [574, 283] on div "GYM SESSION" at bounding box center [583, 284] width 231 height 32
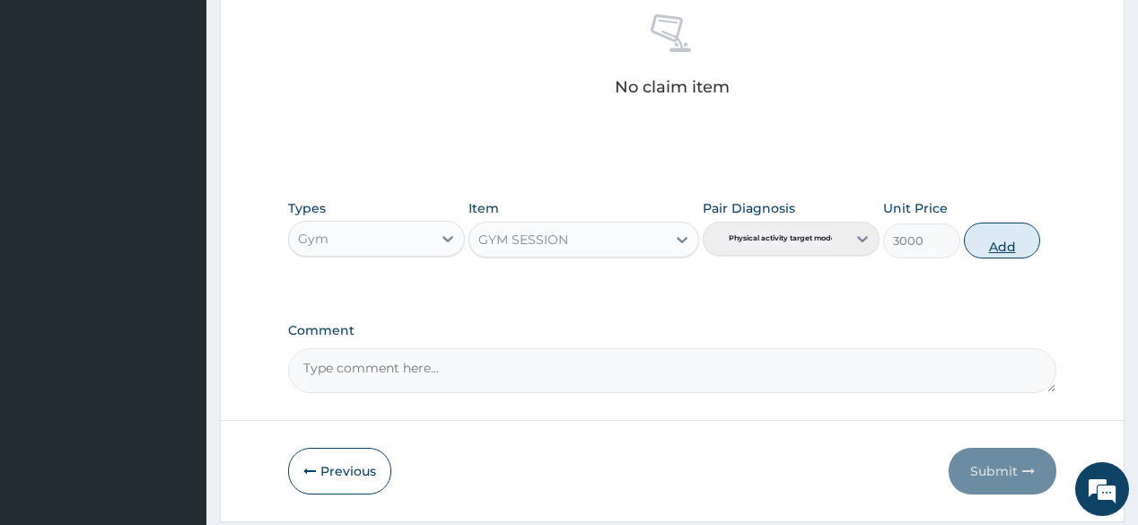
click at [999, 243] on button "Add" at bounding box center [1002, 241] width 77 height 36
type input "0"
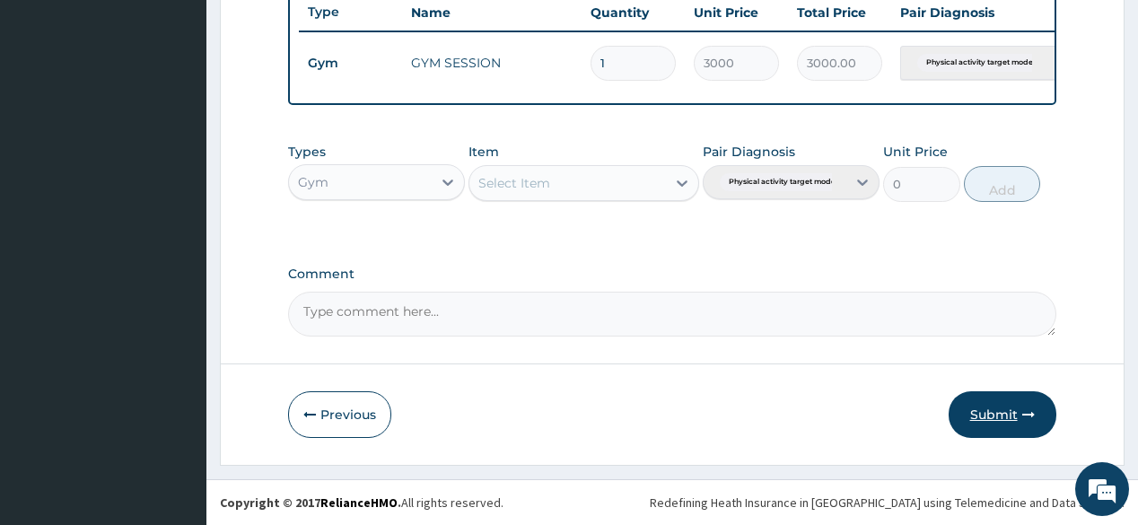
click at [1021, 400] on button "Submit" at bounding box center [1002, 414] width 108 height 47
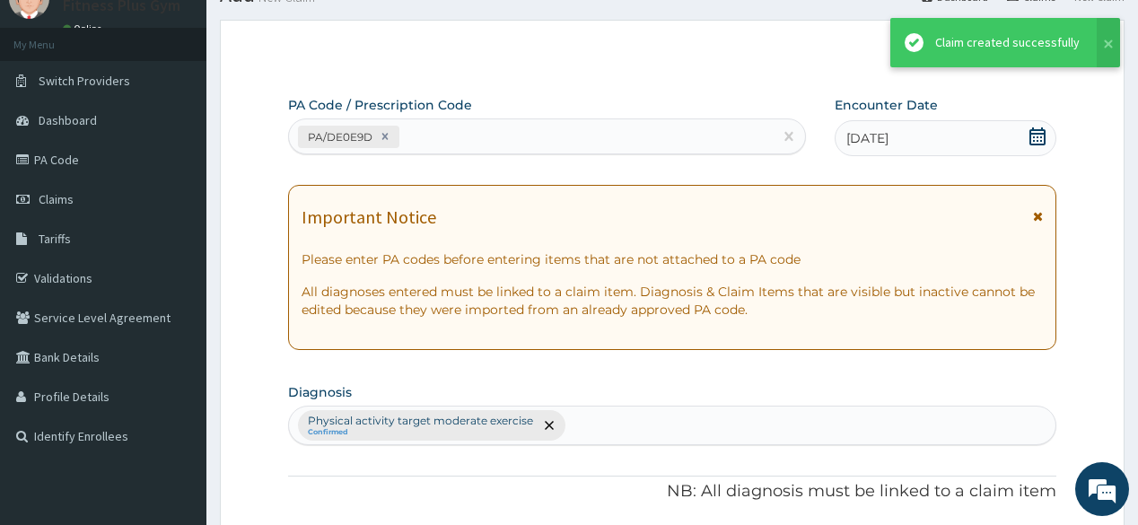
scroll to position [692, 0]
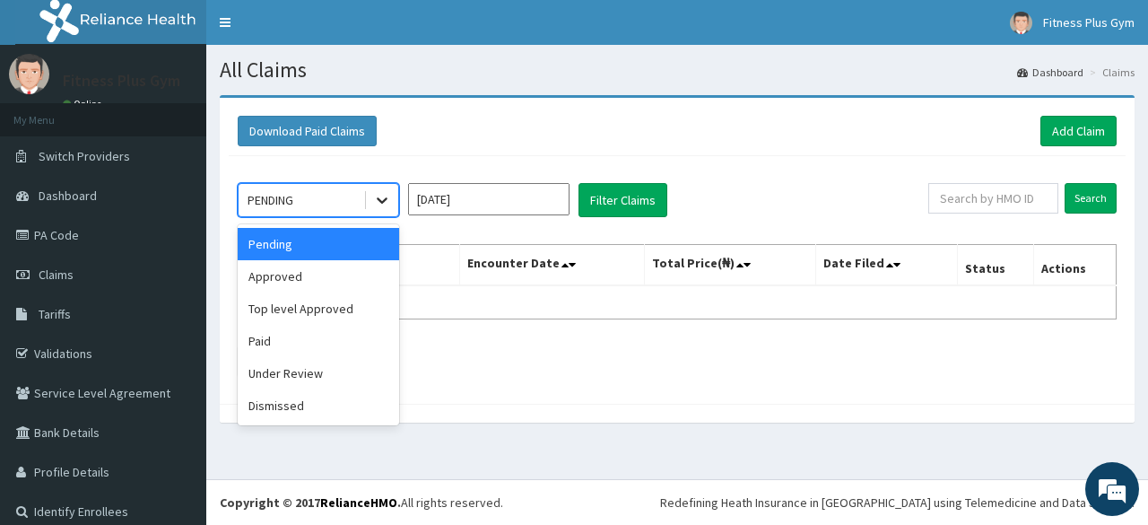
click at [377, 185] on div at bounding box center [382, 200] width 32 height 32
click at [276, 253] on div "Pending" at bounding box center [318, 244] width 161 height 32
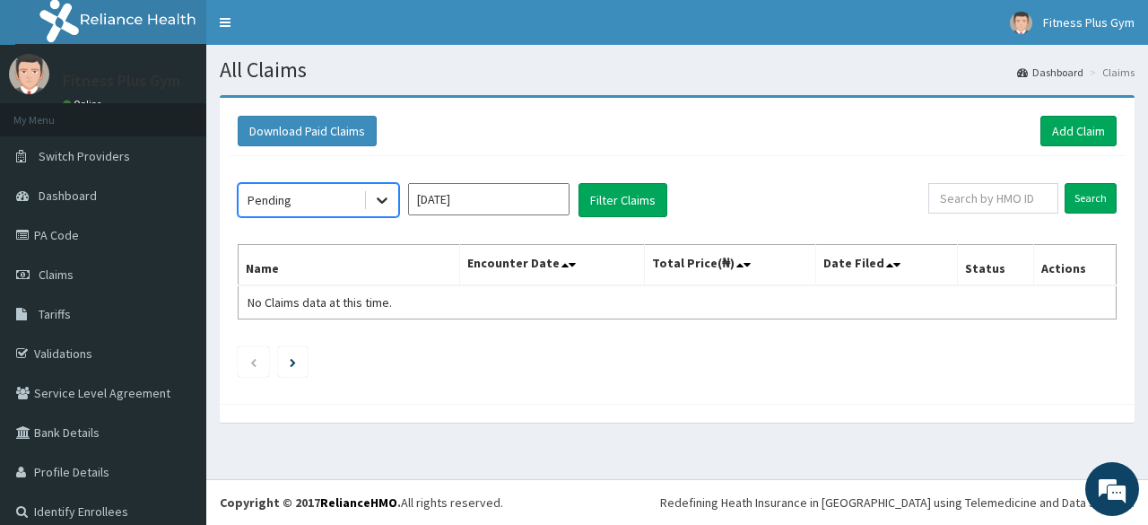
click at [374, 186] on div at bounding box center [382, 200] width 32 height 32
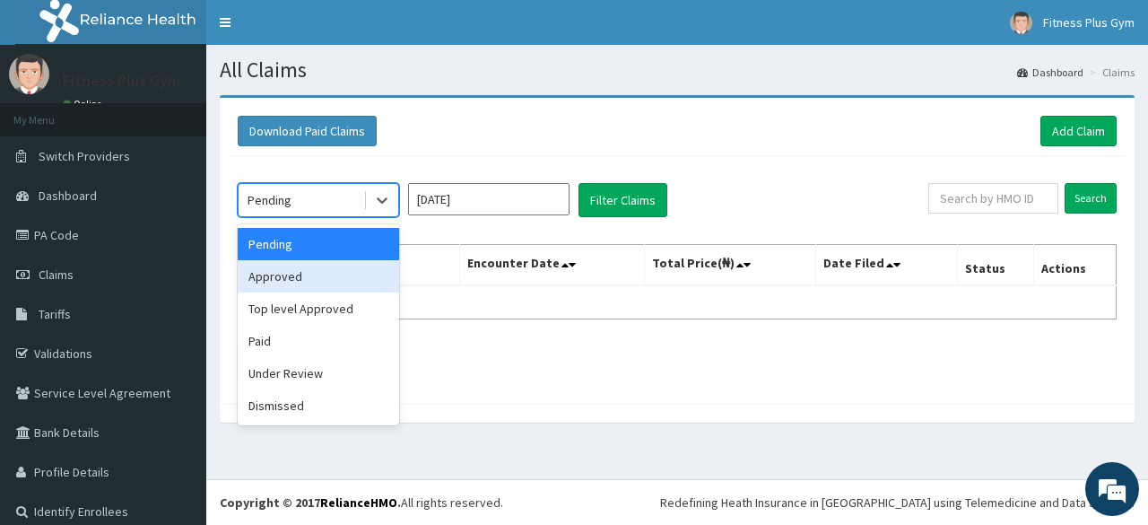
click at [281, 283] on div "Approved" at bounding box center [318, 276] width 161 height 32
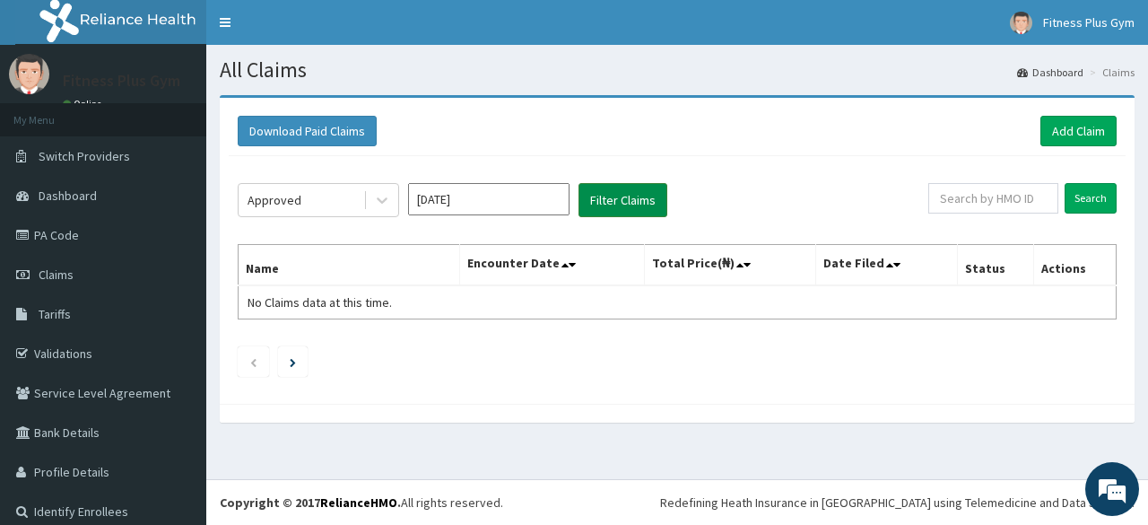
click at [642, 203] on button "Filter Claims" at bounding box center [623, 200] width 89 height 34
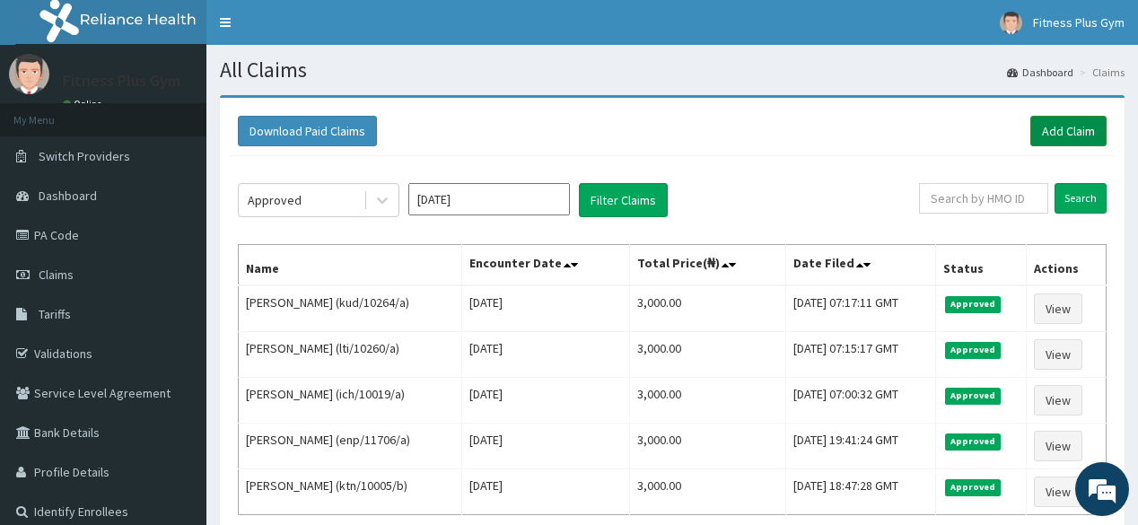
click at [1060, 122] on link "Add Claim" at bounding box center [1068, 131] width 76 height 31
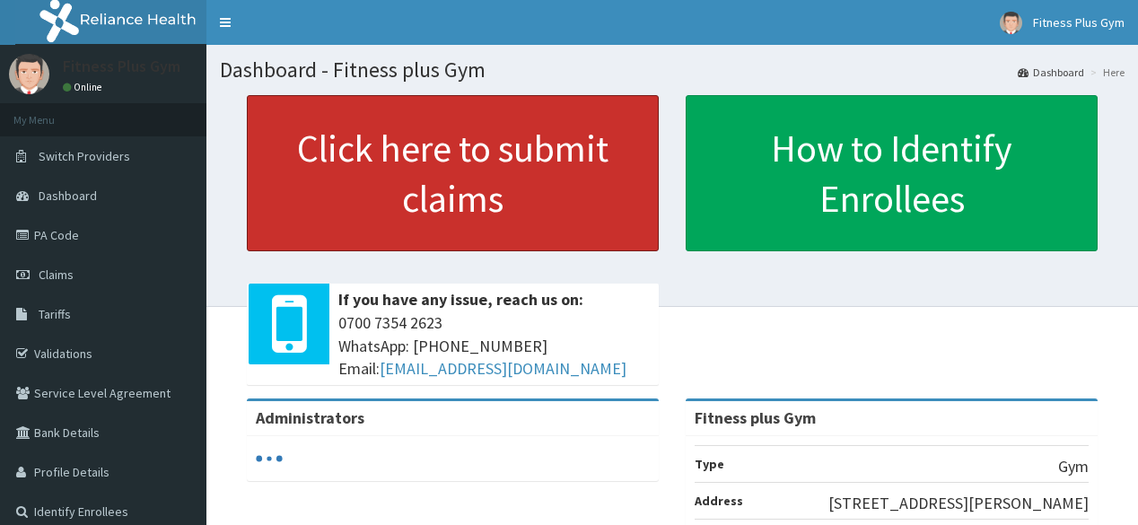
click at [498, 168] on link "Click here to submit claims" at bounding box center [453, 173] width 412 height 156
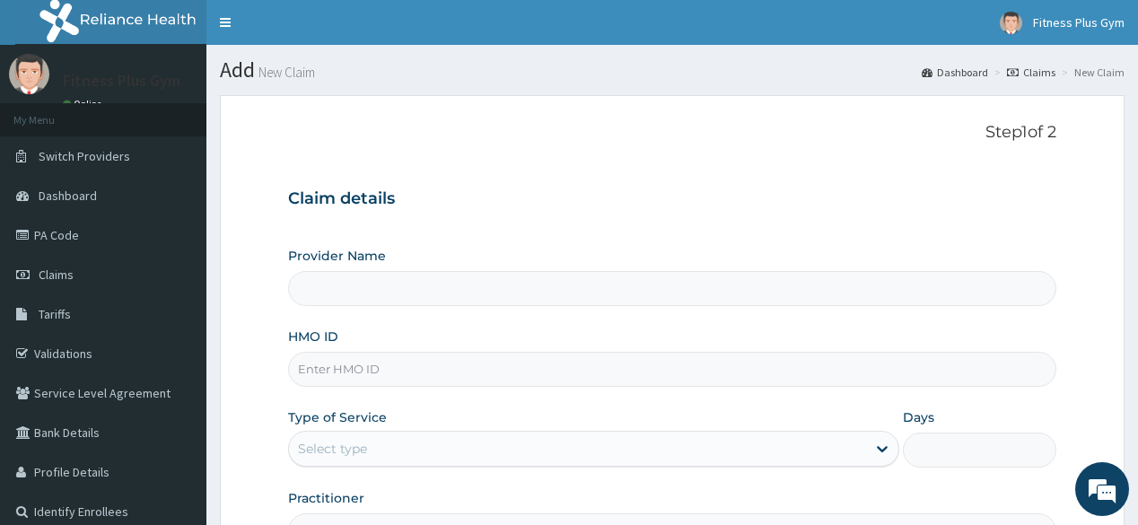
type input "Fitness plus Gym"
type input "1"
click at [316, 383] on input "HMO ID" at bounding box center [671, 369] width 767 height 35
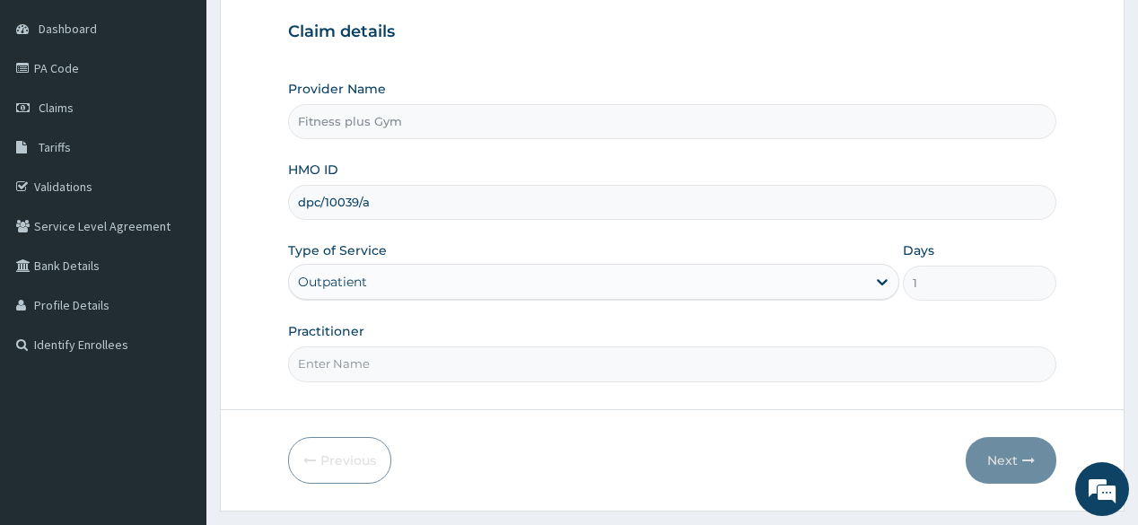
scroll to position [168, 0]
type input "dpc/10039/a"
click at [389, 366] on input "Practitioner" at bounding box center [671, 362] width 767 height 35
type input "fitnessplus"
click at [995, 457] on button "Next" at bounding box center [1010, 459] width 91 height 47
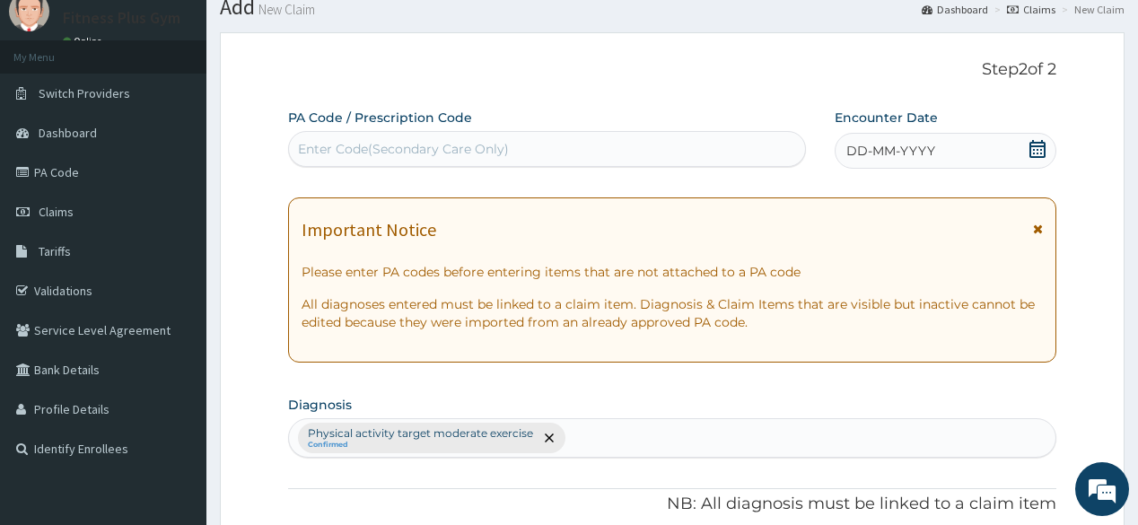
scroll to position [62, 0]
click at [385, 147] on div "Enter Code(Secondary Care Only)" at bounding box center [403, 150] width 211 height 18
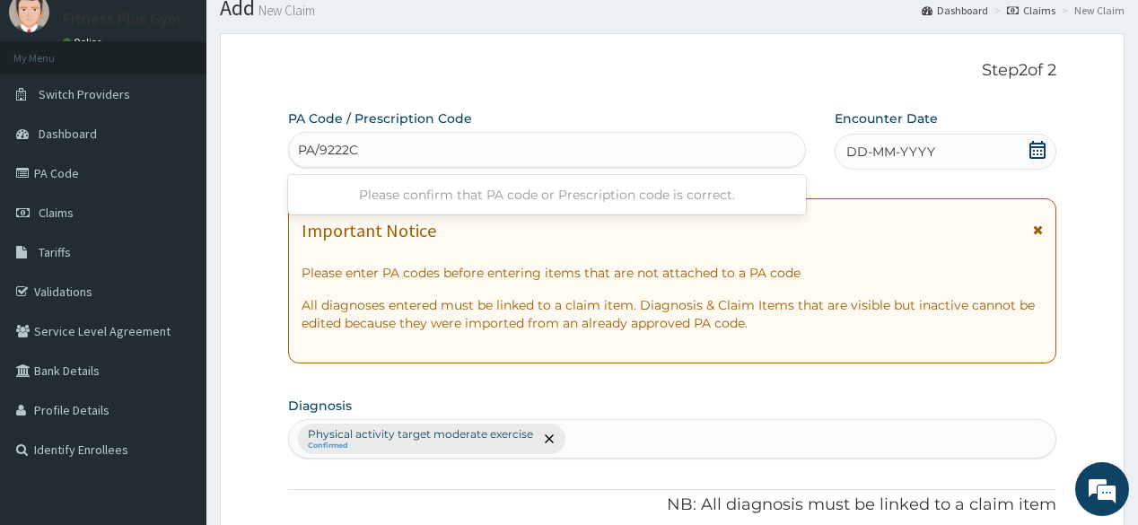
type input "PA/9222C9"
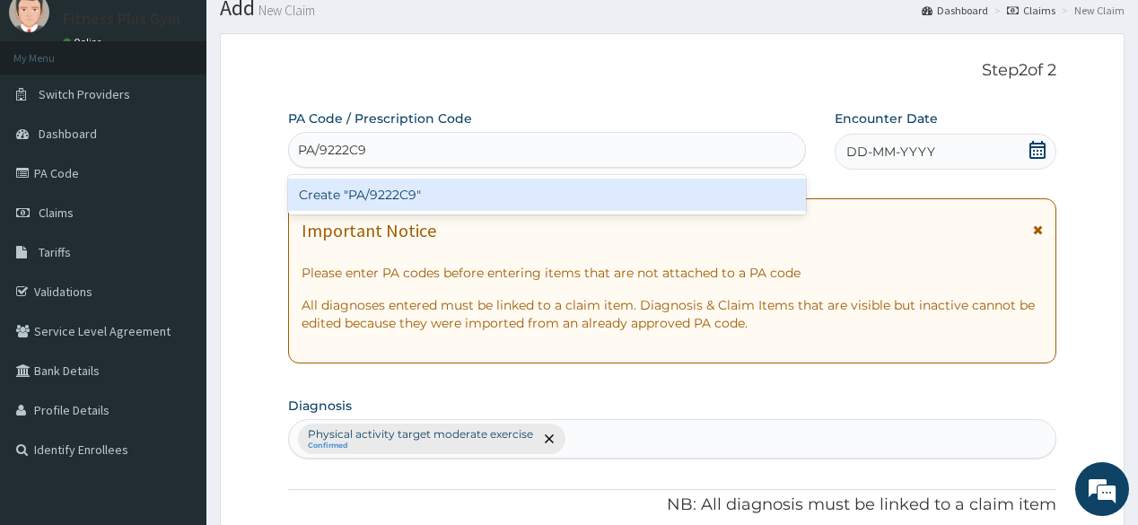
click at [366, 195] on div "Create "PA/9222C9"" at bounding box center [546, 195] width 517 height 32
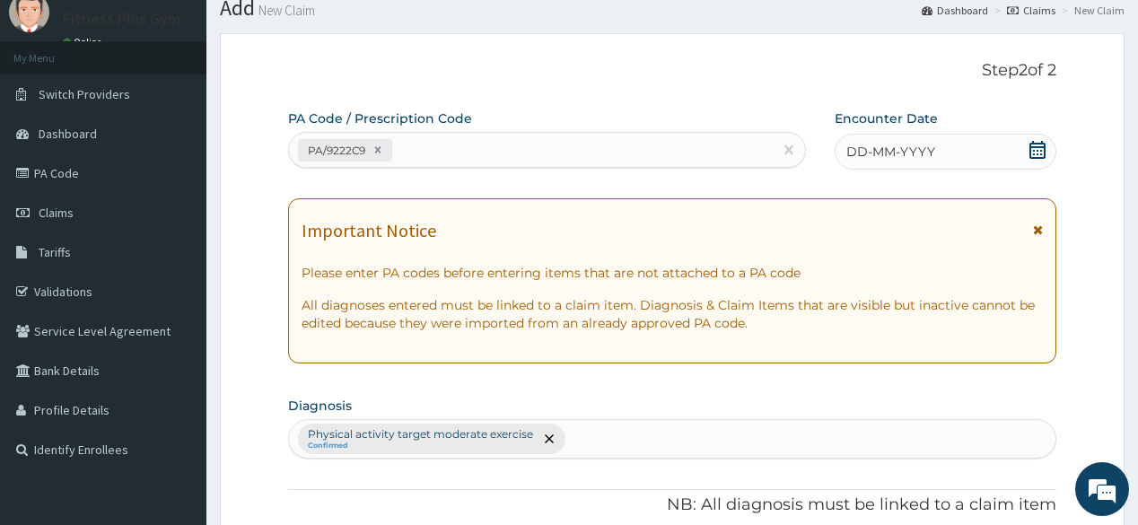
click at [893, 151] on span "DD-MM-YYYY" at bounding box center [890, 152] width 89 height 18
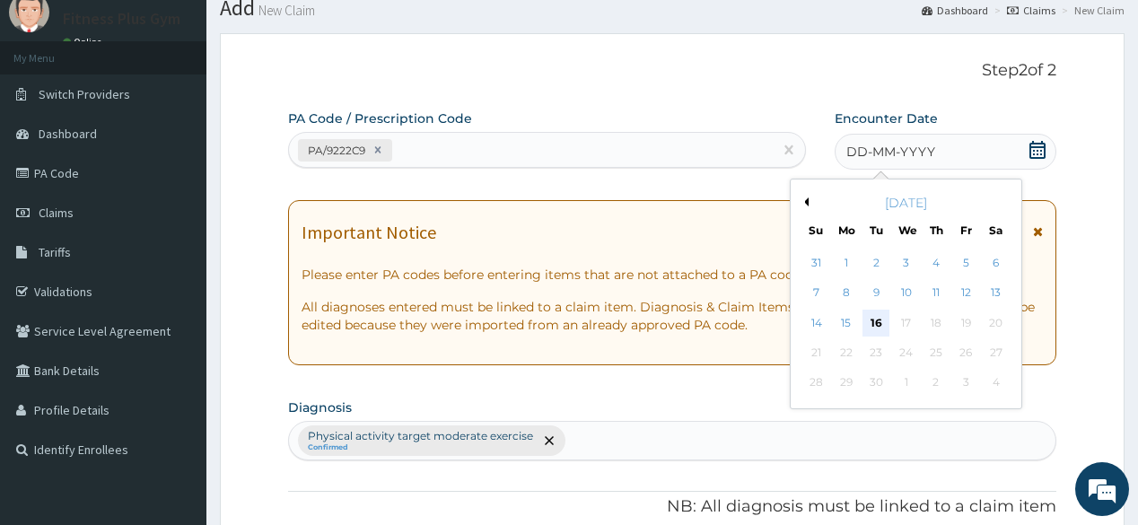
click at [883, 324] on div "16" at bounding box center [875, 323] width 27 height 27
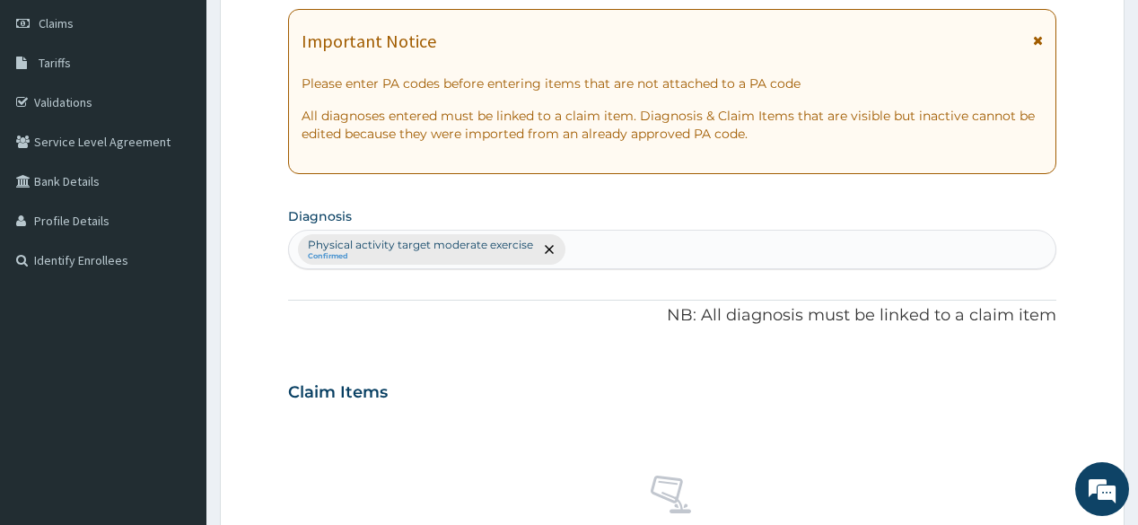
scroll to position [325, 0]
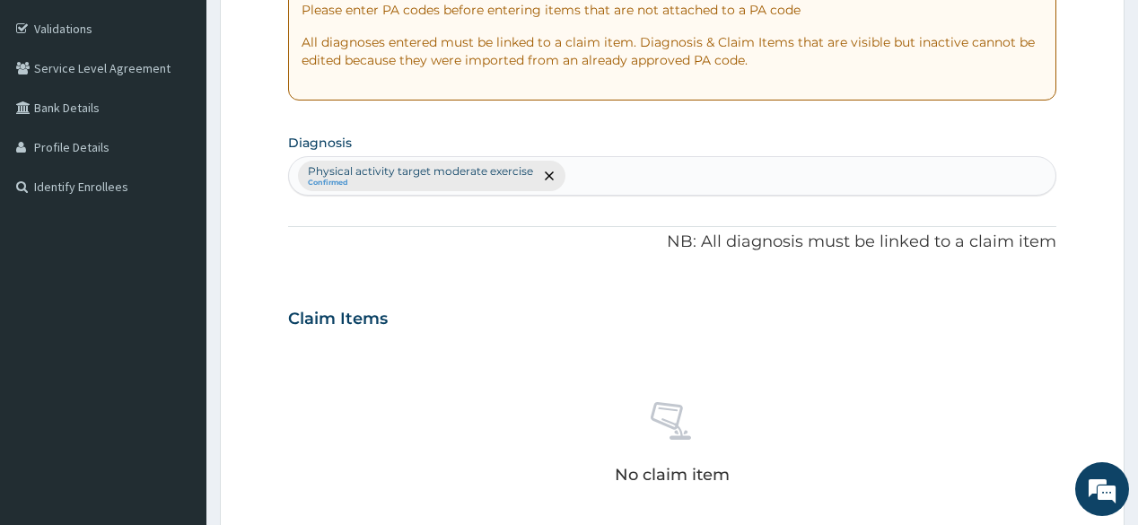
drag, startPoint x: 715, startPoint y: 413, endPoint x: 715, endPoint y: 403, distance: 9.9
click at [715, 403] on div "No claim item" at bounding box center [671, 446] width 767 height 206
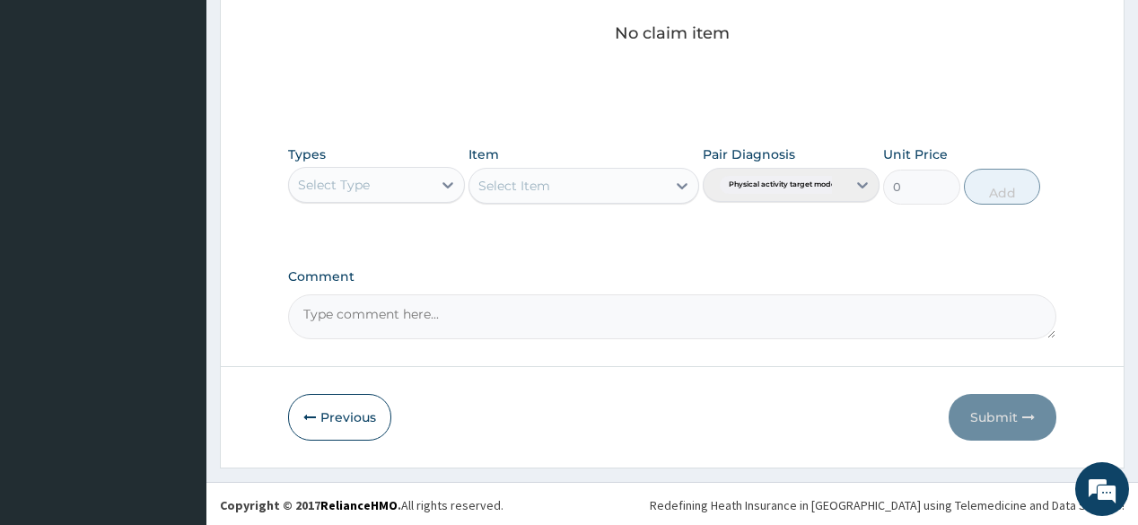
scroll to position [767, 0]
click at [452, 185] on icon at bounding box center [448, 184] width 18 height 18
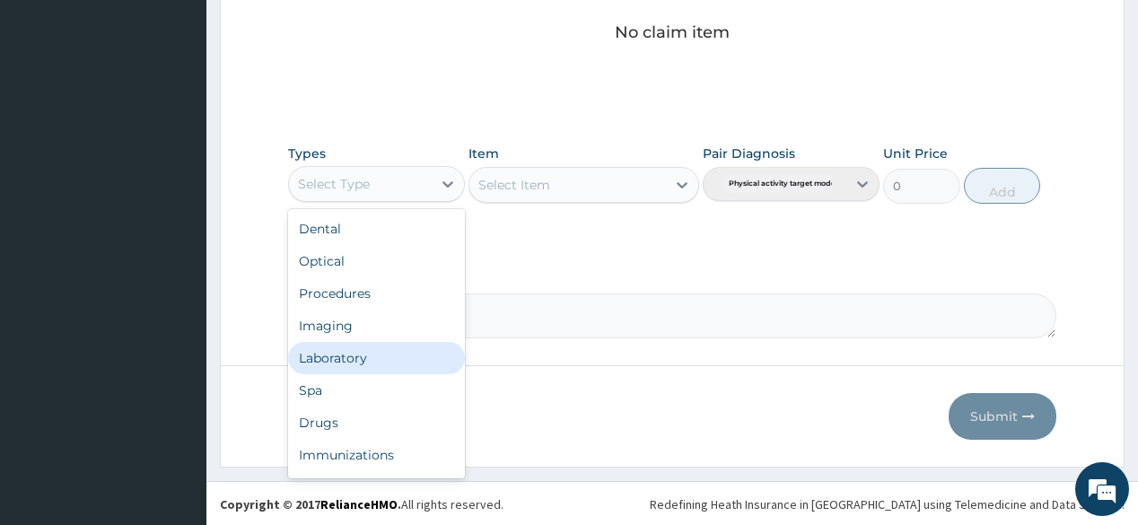
scroll to position [61, 0]
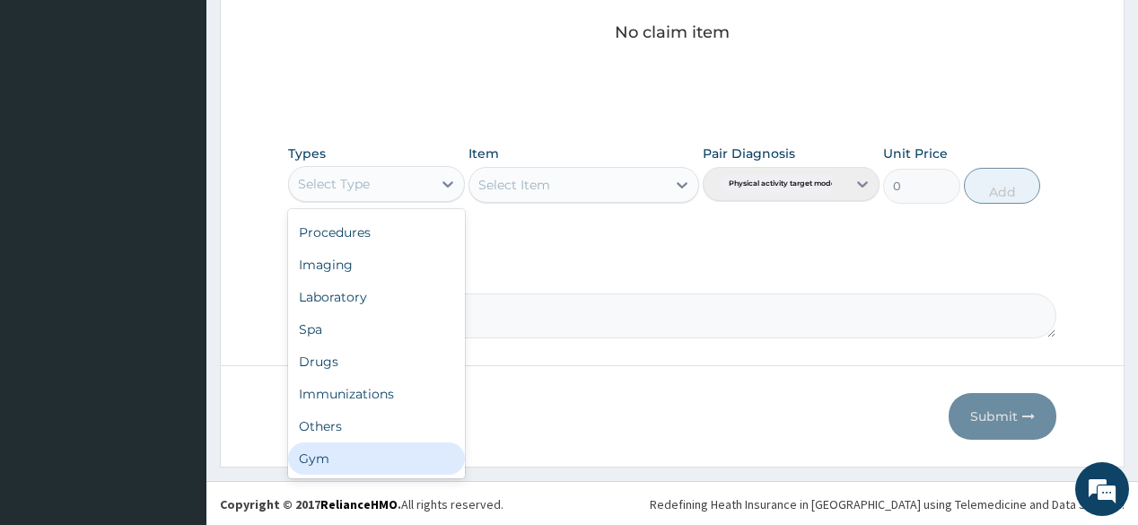
click at [336, 463] on div "Gym" at bounding box center [376, 458] width 177 height 32
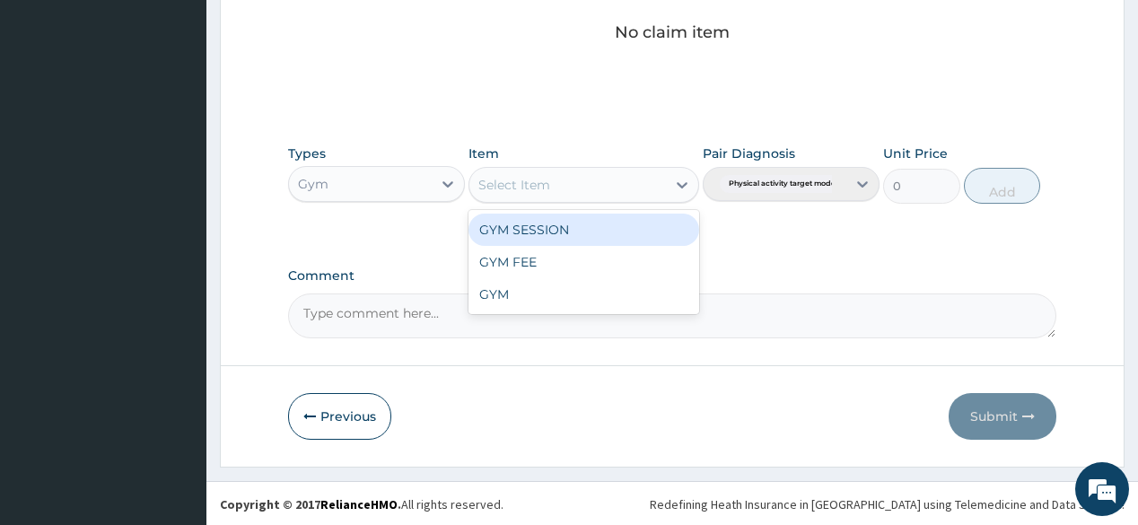
click at [664, 174] on div "Select Item" at bounding box center [567, 184] width 196 height 29
click at [560, 228] on div "GYM SESSION" at bounding box center [583, 230] width 231 height 32
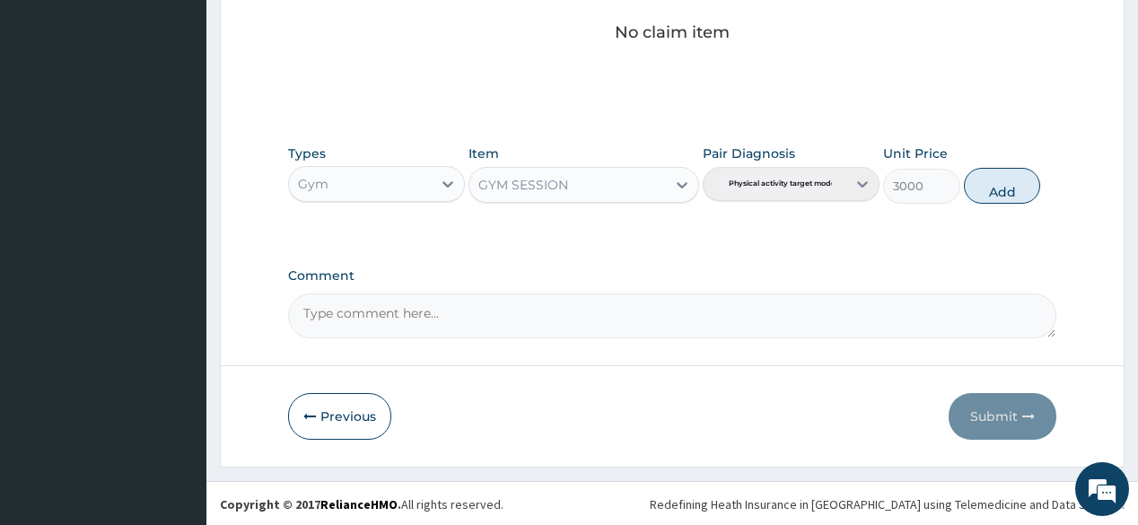
click at [1047, 185] on div "Types Gym Item GYM SESSION Pair Diagnosis Physical activity target moder... Uni…" at bounding box center [671, 173] width 767 height 77
click at [1015, 168] on button "Add" at bounding box center [1002, 186] width 77 height 36
type input "0"
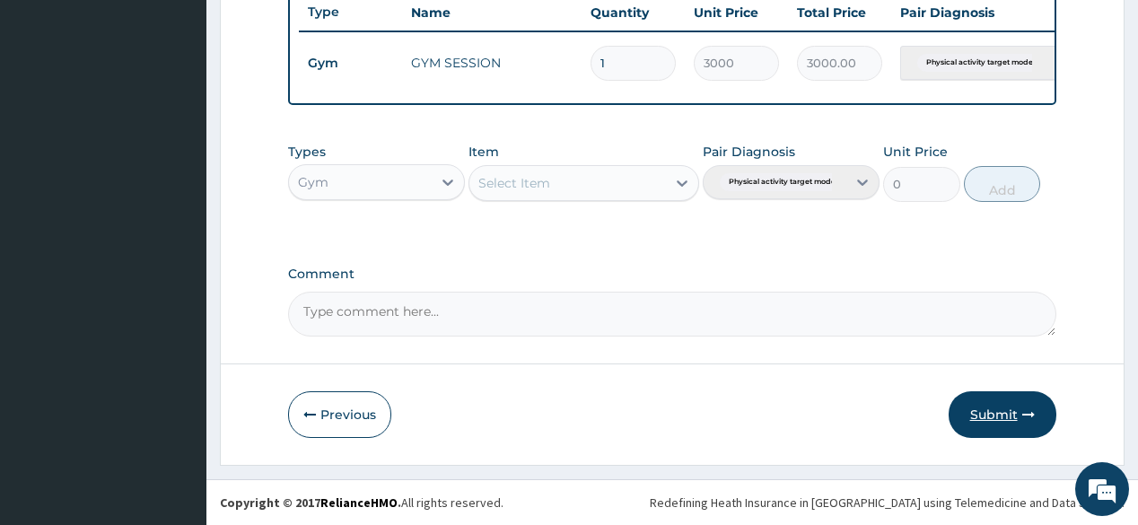
click at [1027, 403] on button "Submit" at bounding box center [1002, 414] width 108 height 47
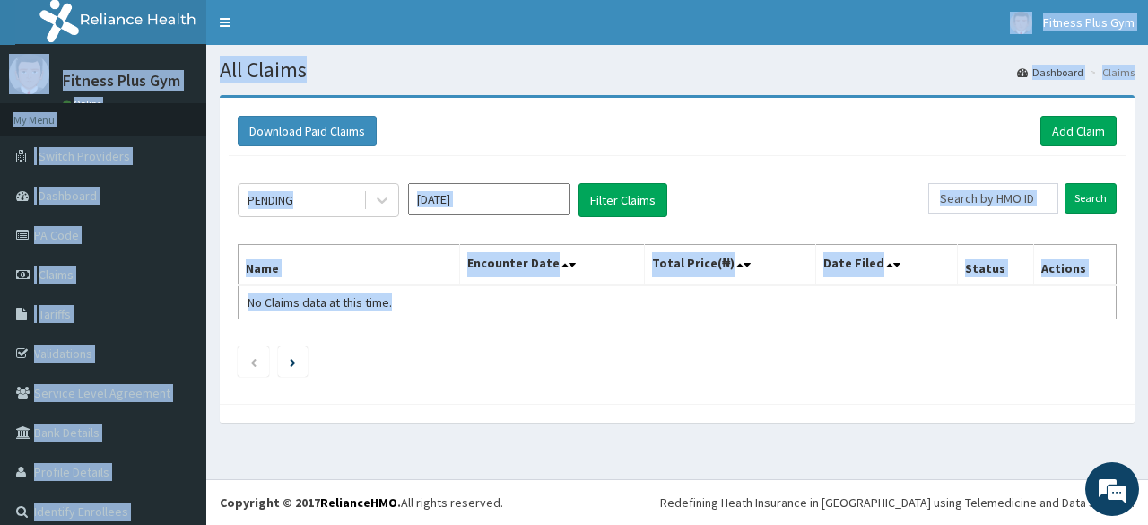
drag, startPoint x: 1148, startPoint y: 173, endPoint x: 1148, endPoint y: -50, distance: 223.4
click at [1148, 0] on html "R EL Toggle navigation Fitness Plus Gym Fitness Plus Gym - fitplusng@gmail.com …" at bounding box center [574, 262] width 1148 height 525
click at [1045, 150] on div "Download Paid Claims Add Claim" at bounding box center [677, 131] width 897 height 49
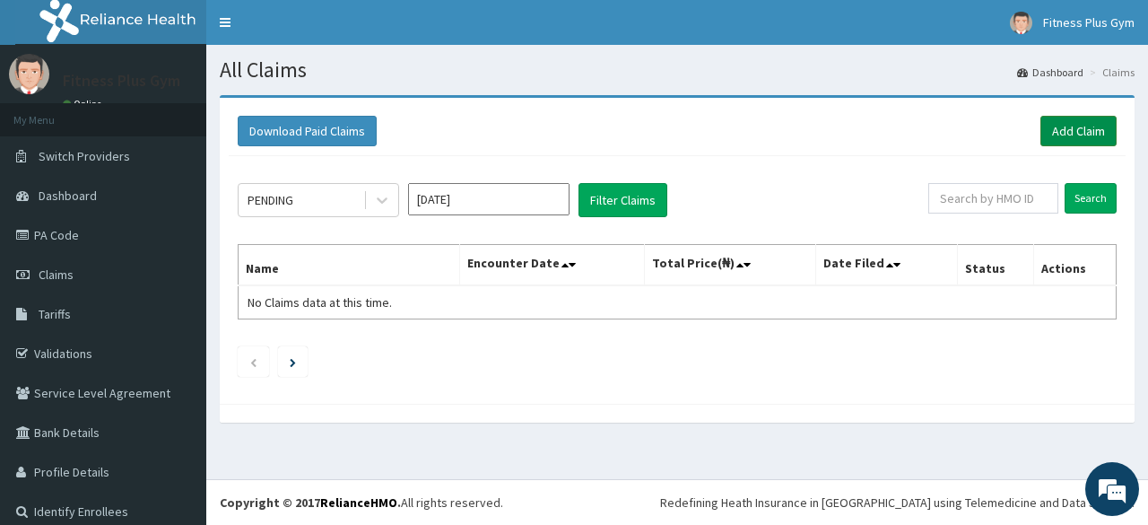
click at [1092, 129] on link "Add Claim" at bounding box center [1079, 131] width 76 height 31
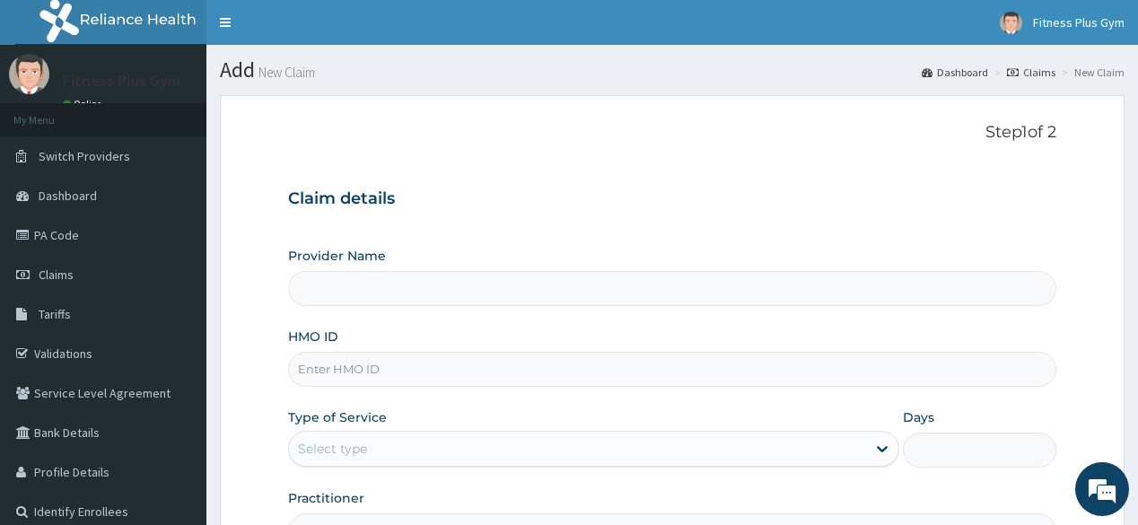
click at [381, 364] on input "HMO ID" at bounding box center [671, 369] width 767 height 35
type input "pgl/1004"
type input "Fitness plus Gym"
type input "1"
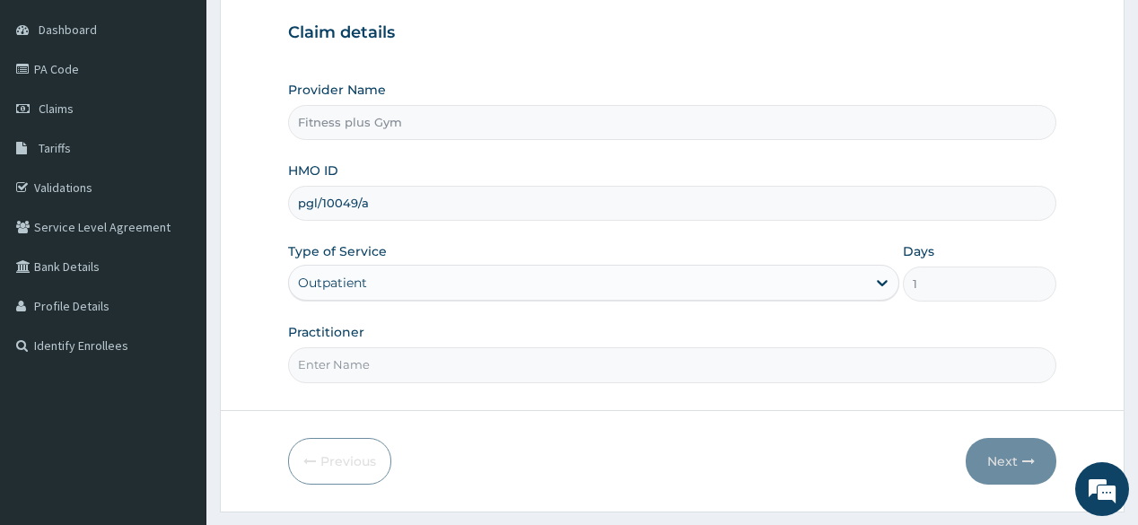
scroll to position [210, 0]
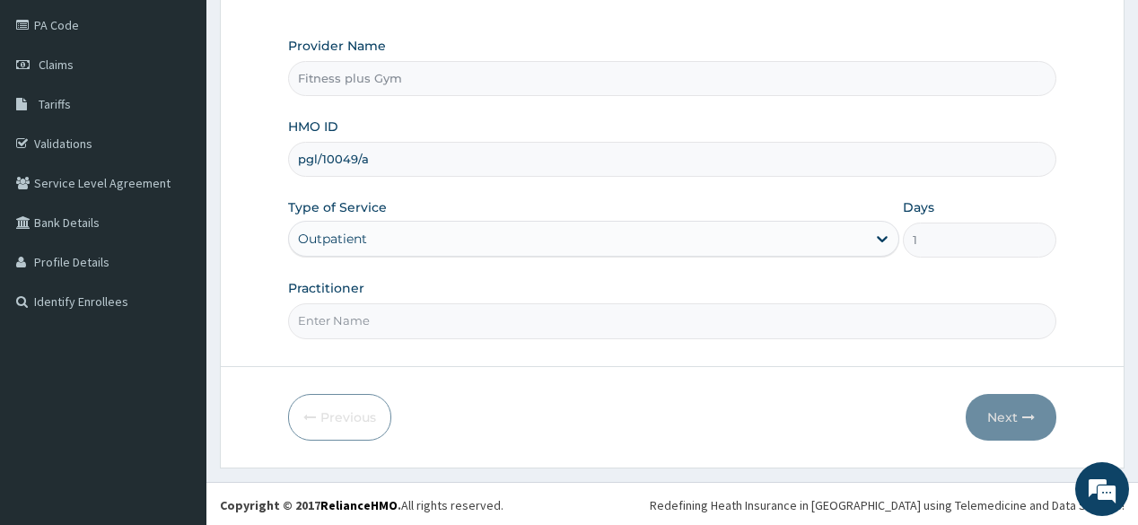
type input "pgl/10049/a"
click at [379, 320] on input "Practitioner" at bounding box center [671, 320] width 767 height 35
type input "fitnessplus"
click at [1015, 418] on button "Next" at bounding box center [1010, 417] width 91 height 47
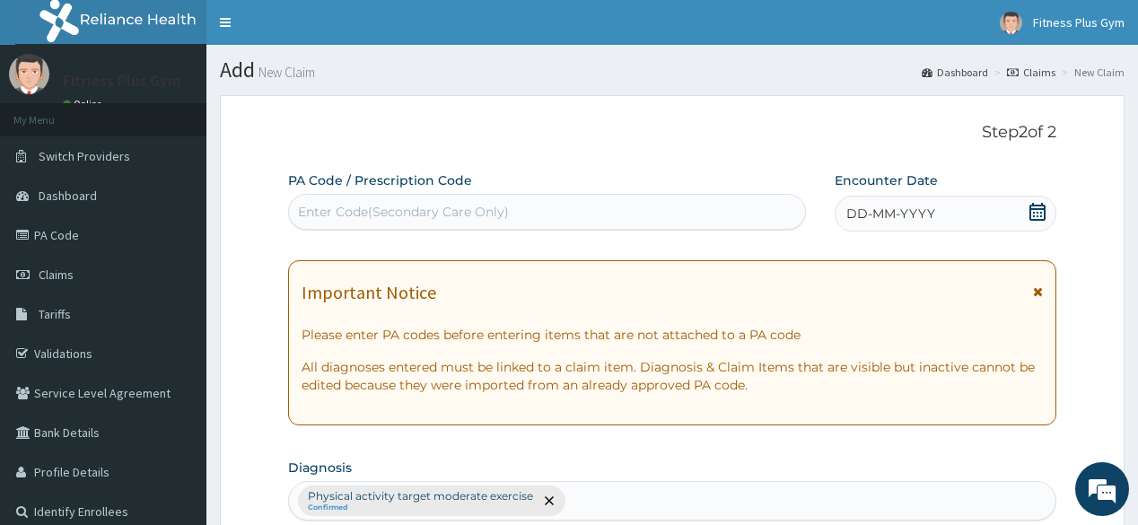
click at [458, 208] on div "Enter Code(Secondary Care Only)" at bounding box center [403, 212] width 211 height 18
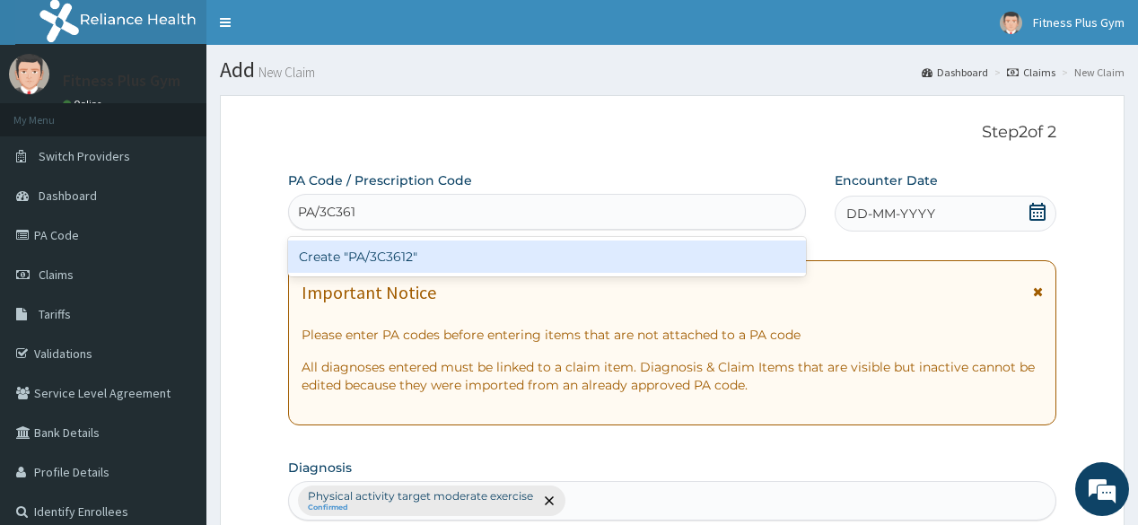
type input "PA/3C3612"
click at [484, 248] on div "Create "PA/3C3612"" at bounding box center [546, 256] width 517 height 32
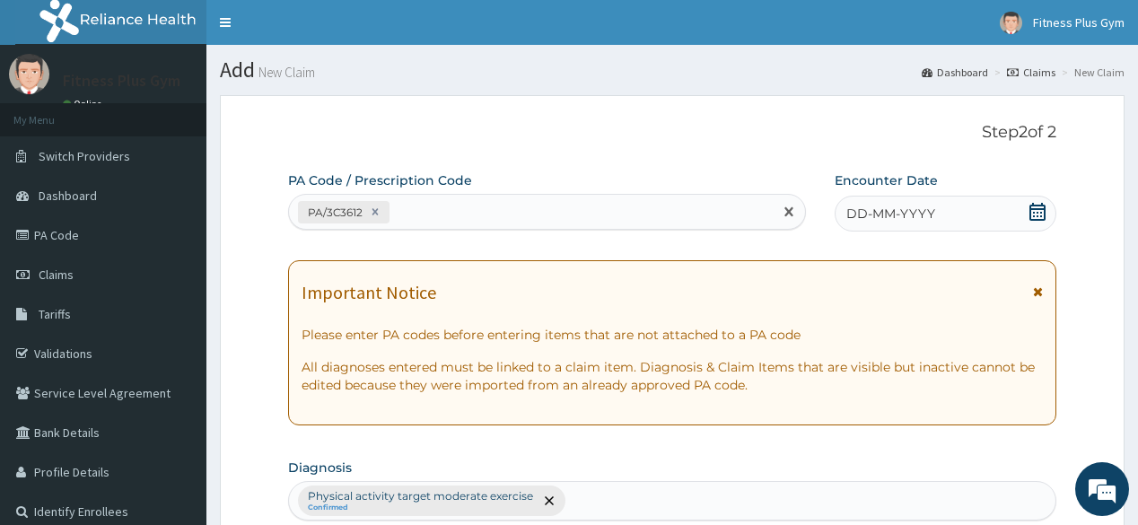
click at [904, 223] on div "DD-MM-YYYY" at bounding box center [945, 214] width 222 height 36
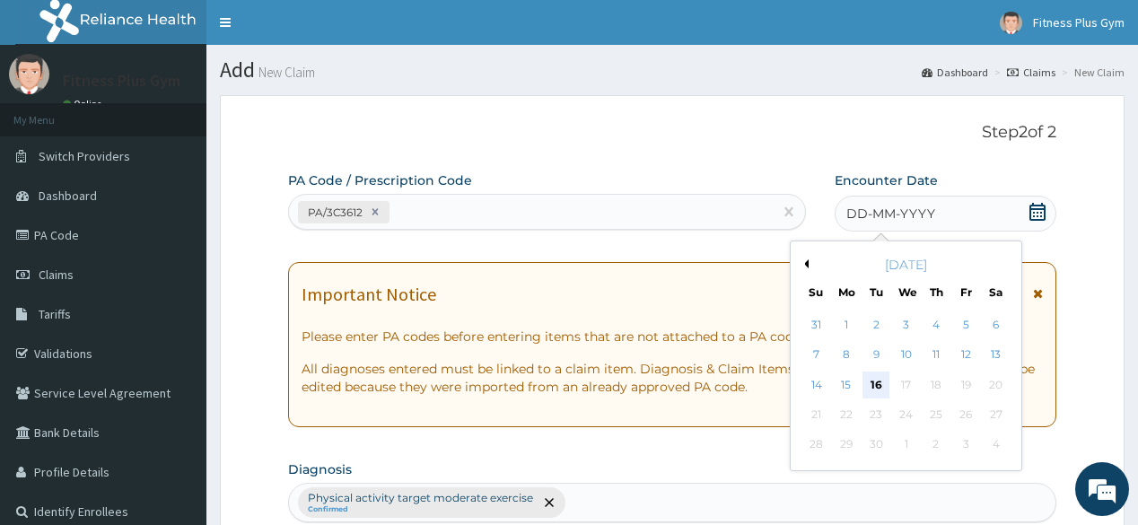
click at [871, 381] on div "16" at bounding box center [875, 384] width 27 height 27
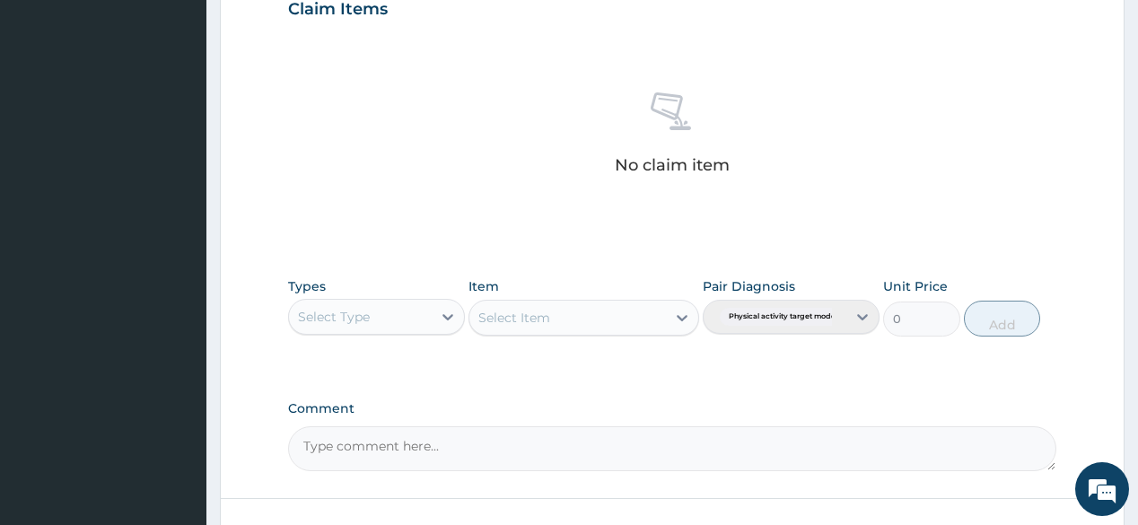
scroll to position [767, 0]
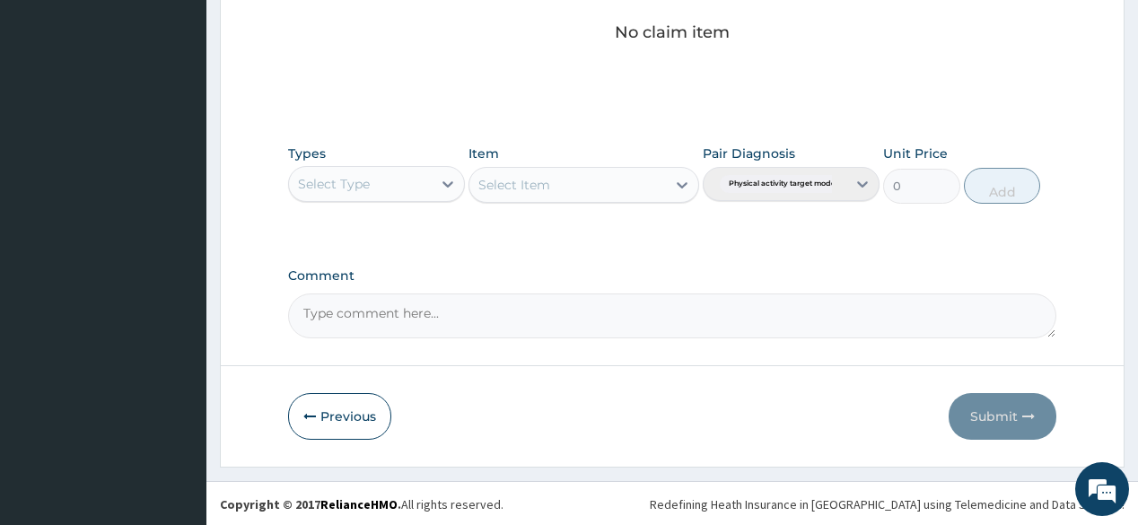
click at [391, 200] on div "Select Type" at bounding box center [376, 184] width 177 height 36
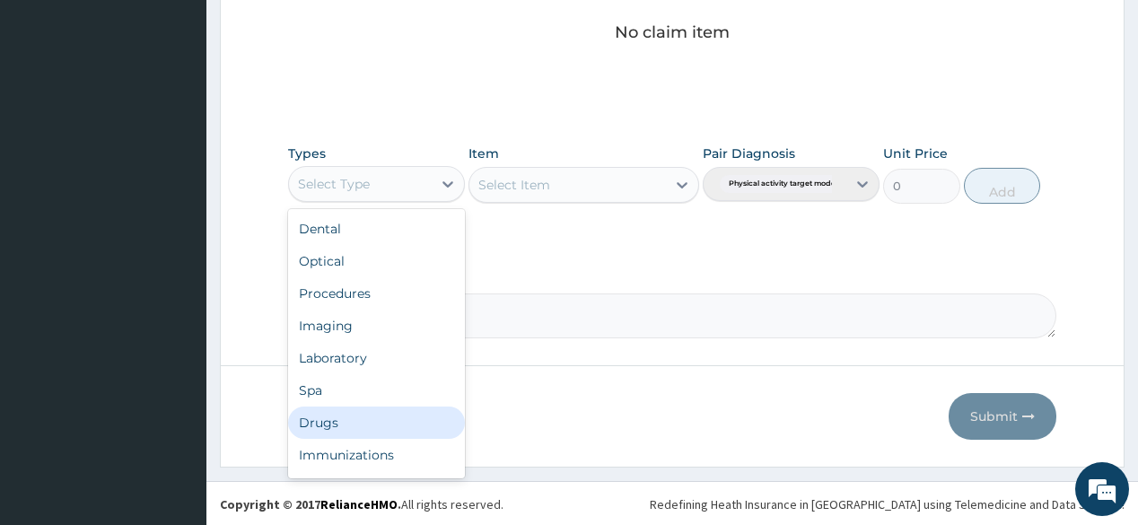
scroll to position [61, 0]
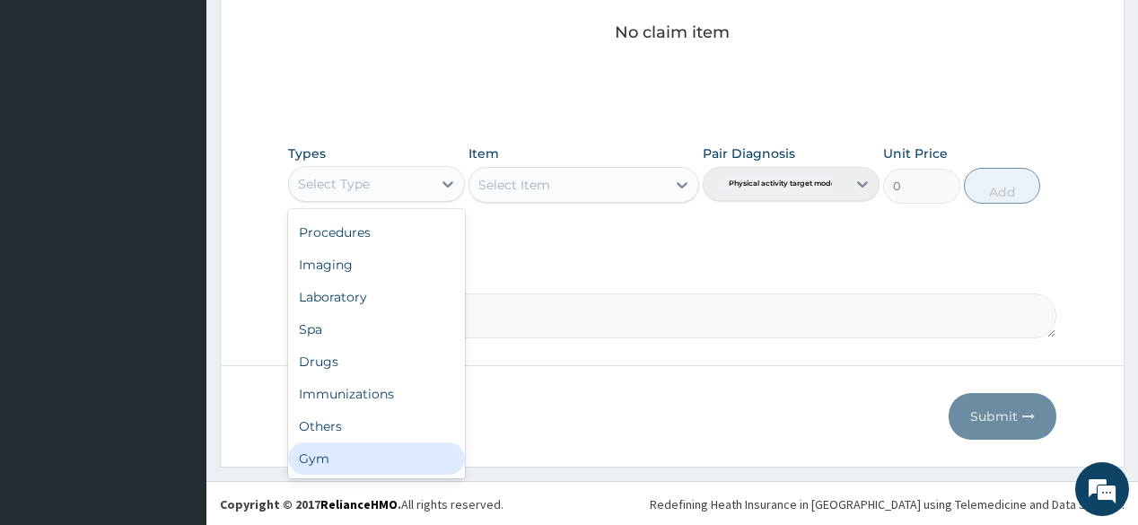
drag, startPoint x: 390, startPoint y: 466, endPoint x: 512, endPoint y: 348, distance: 169.4
click at [390, 464] on div "Gym" at bounding box center [376, 458] width 177 height 32
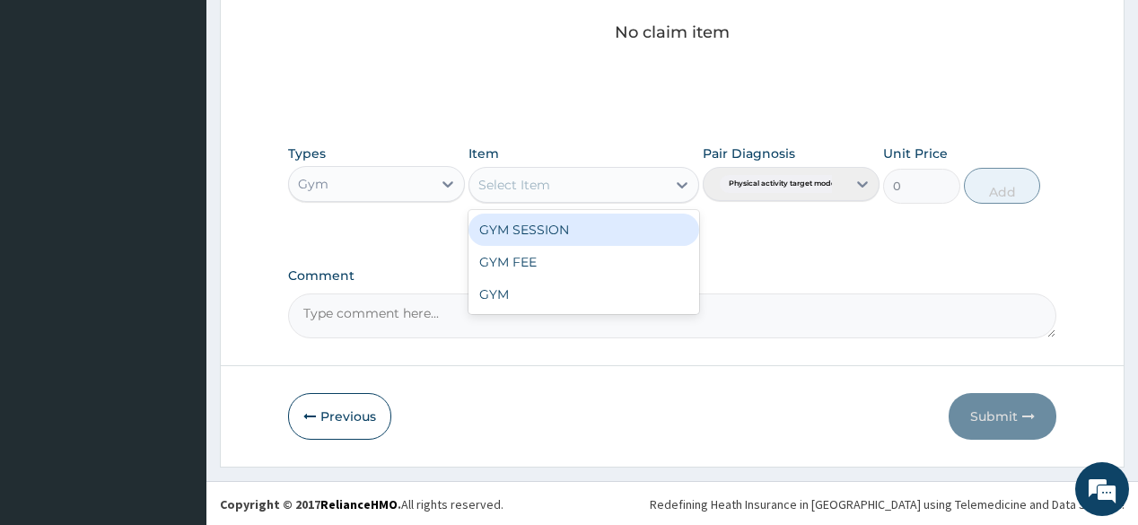
click at [579, 187] on div "Select Item" at bounding box center [567, 184] width 196 height 29
click at [571, 236] on div "GYM SESSION" at bounding box center [583, 230] width 231 height 32
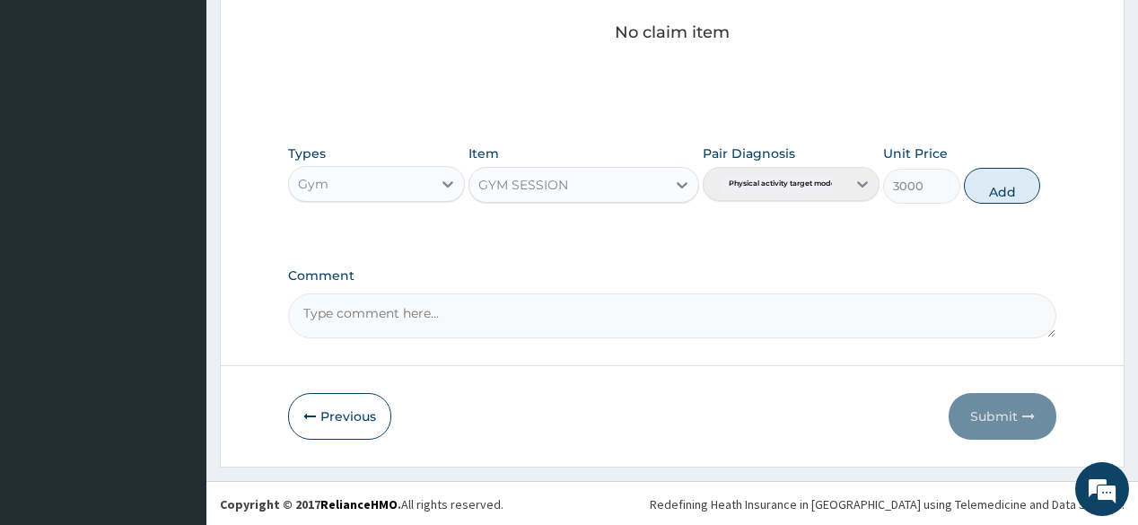
click at [967, 202] on div "Types Gym Item option GYM SESSION, selected. Select is focused ,type to refine …" at bounding box center [671, 173] width 767 height 77
click at [1003, 187] on button "Add" at bounding box center [1002, 186] width 77 height 36
type input "0"
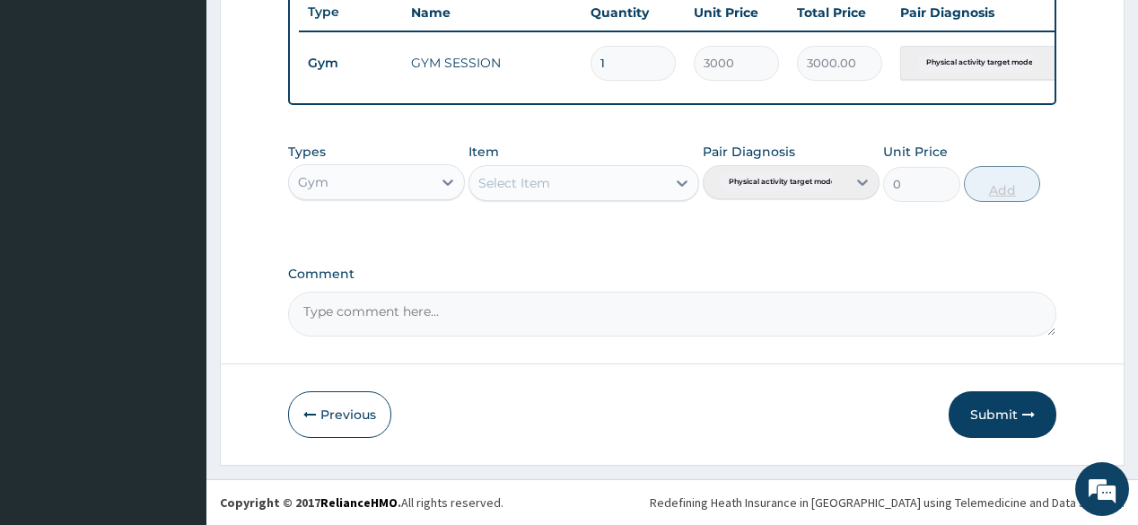
scroll to position [692, 0]
click at [1005, 411] on button "Submit" at bounding box center [1002, 414] width 108 height 47
